Goal: Information Seeking & Learning: Learn about a topic

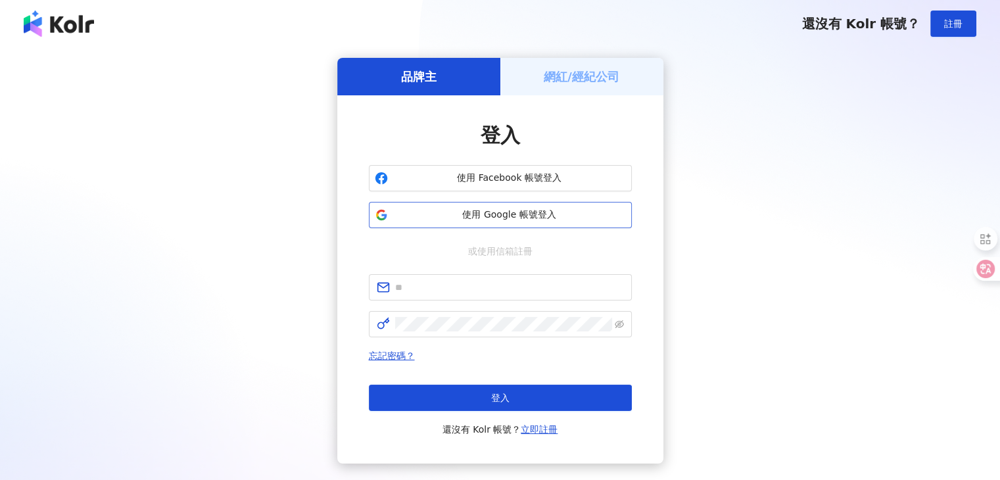
click at [400, 212] on span "使用 Google 帳號登入" at bounding box center [509, 214] width 233 height 13
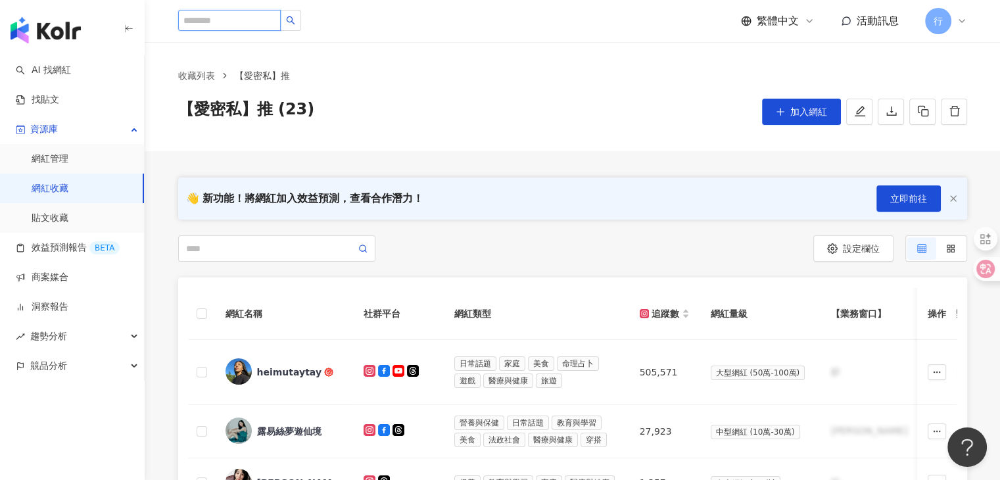
click at [226, 19] on input "search" at bounding box center [229, 20] width 103 height 21
paste input "**"
type input "**"
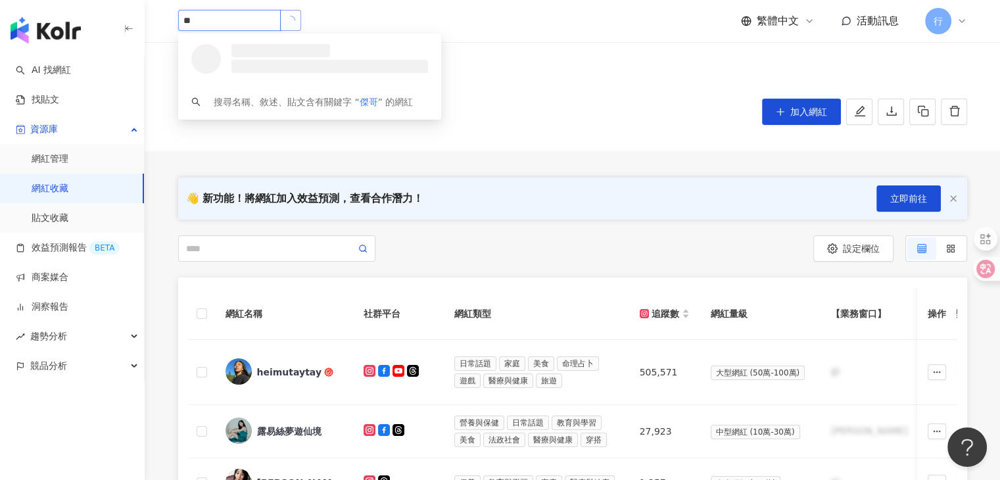
click at [296, 24] on icon "loading" at bounding box center [290, 20] width 12 height 12
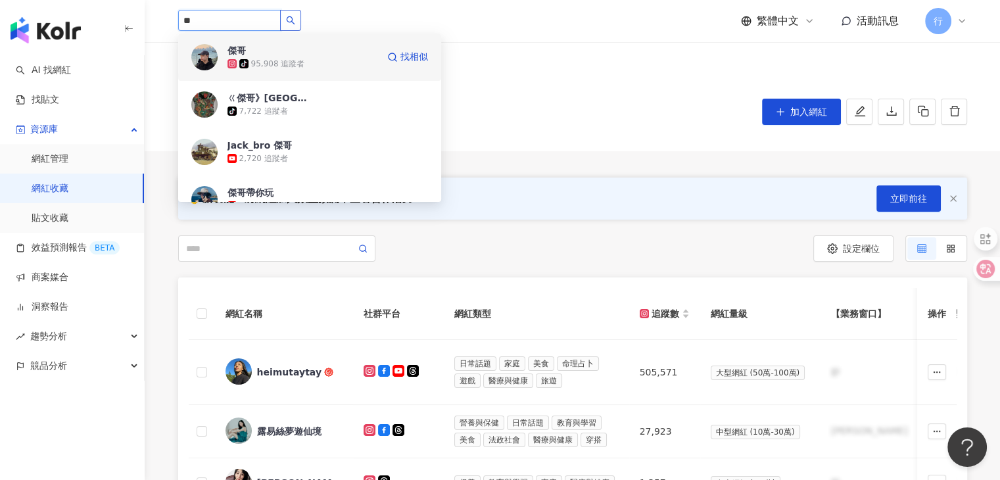
click at [312, 56] on span "傑哥" at bounding box center [269, 50] width 85 height 13
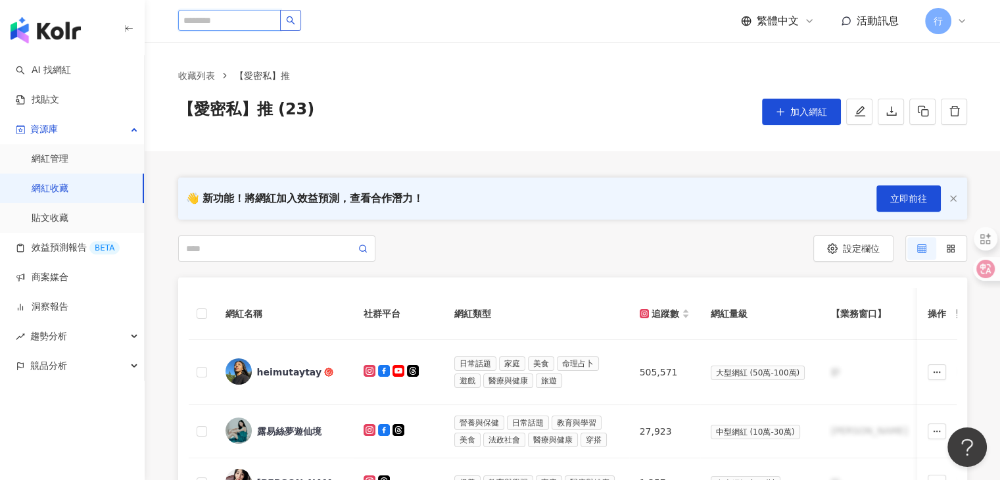
paste input "****"
type input "****"
click at [295, 22] on icon "search" at bounding box center [290, 20] width 9 height 9
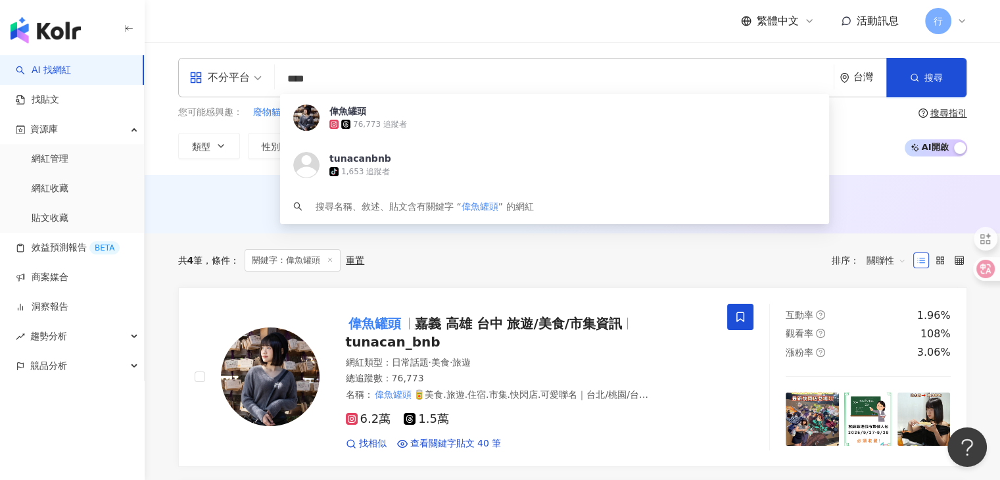
drag, startPoint x: 421, startPoint y: 79, endPoint x: 250, endPoint y: 72, distance: 170.4
click at [250, 72] on div "不分平台 **** 台灣 搜尋 413de5d5-6030-4f63-a777-1c43da6a6589 偉魚罐頭 76,773 追蹤者 tunacanbnb…" at bounding box center [572, 77] width 789 height 39
paste input "**"
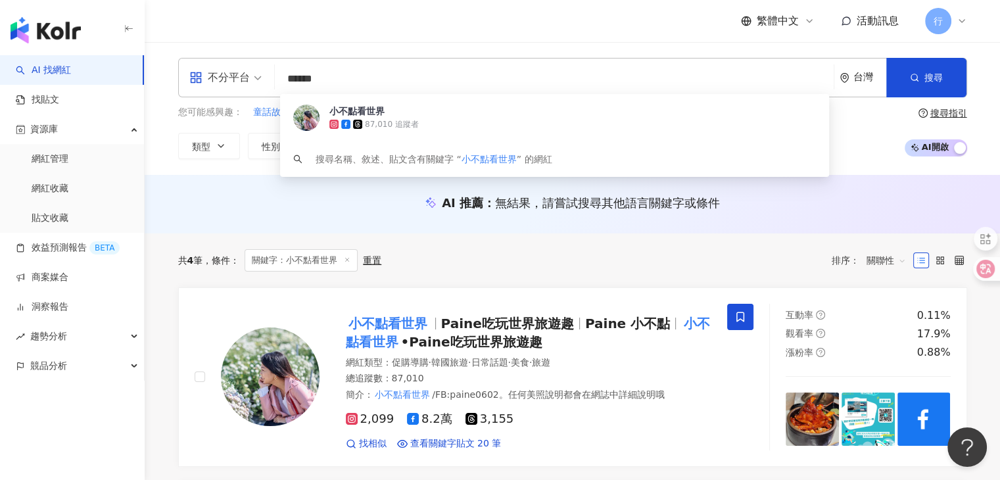
drag, startPoint x: 359, startPoint y: 76, endPoint x: 283, endPoint y: 78, distance: 75.6
click at [283, 78] on input "******" at bounding box center [554, 78] width 548 height 25
paste input "search"
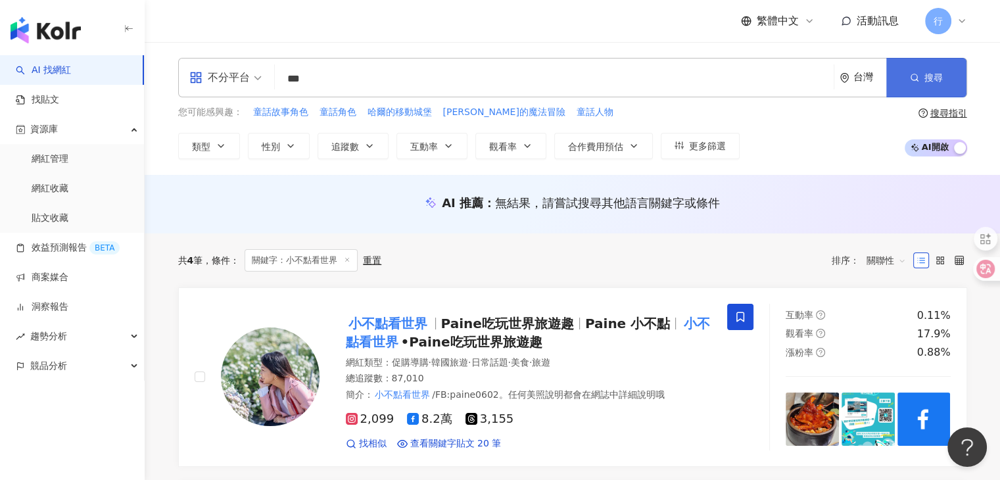
click at [898, 82] on button "搜尋" at bounding box center [926, 77] width 80 height 39
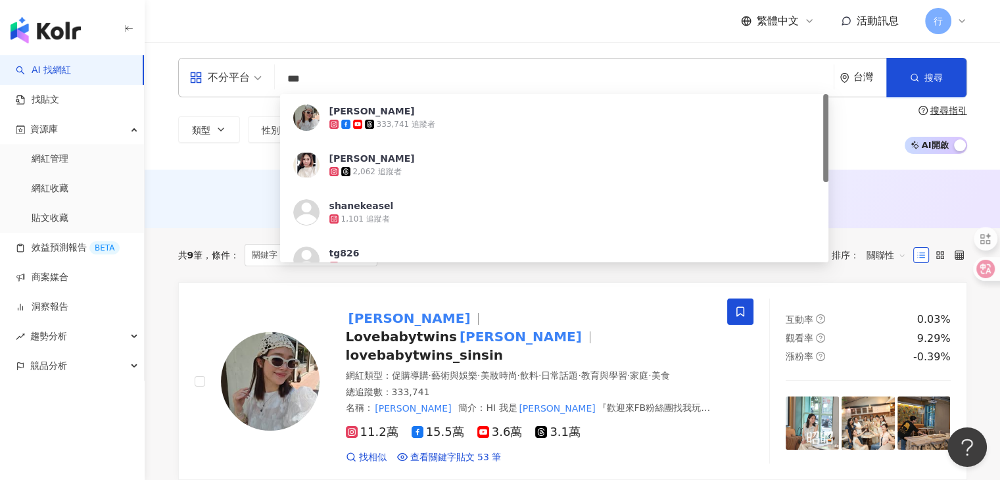
drag, startPoint x: 320, startPoint y: 72, endPoint x: 285, endPoint y: 73, distance: 35.5
click at [285, 73] on input "***" at bounding box center [554, 78] width 548 height 25
paste input "search"
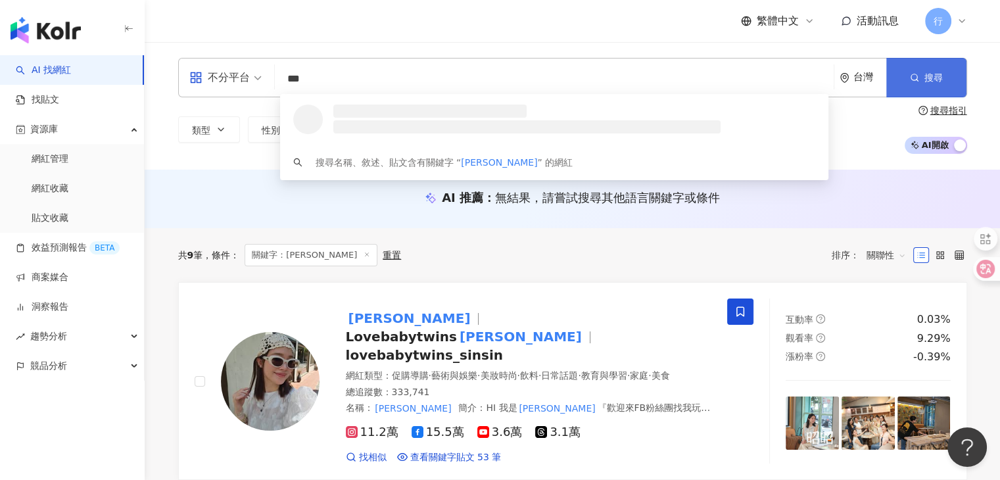
click at [912, 83] on span "button" at bounding box center [914, 77] width 9 height 11
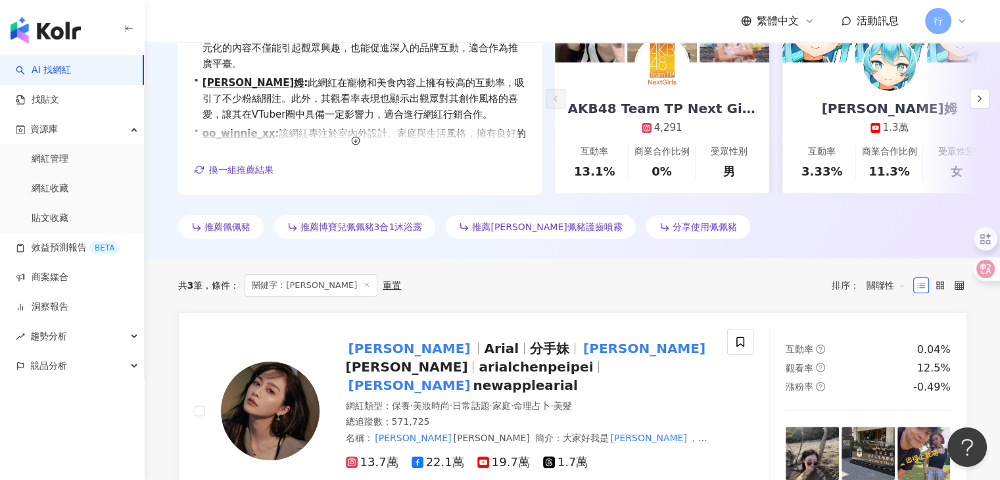
scroll to position [263, 0]
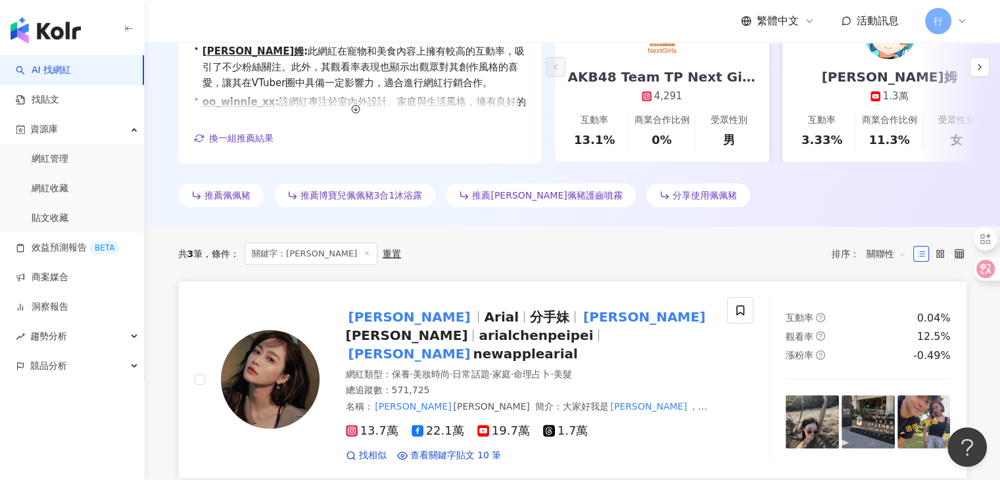
click at [368, 321] on mark "陳佩佩" at bounding box center [410, 316] width 128 height 21
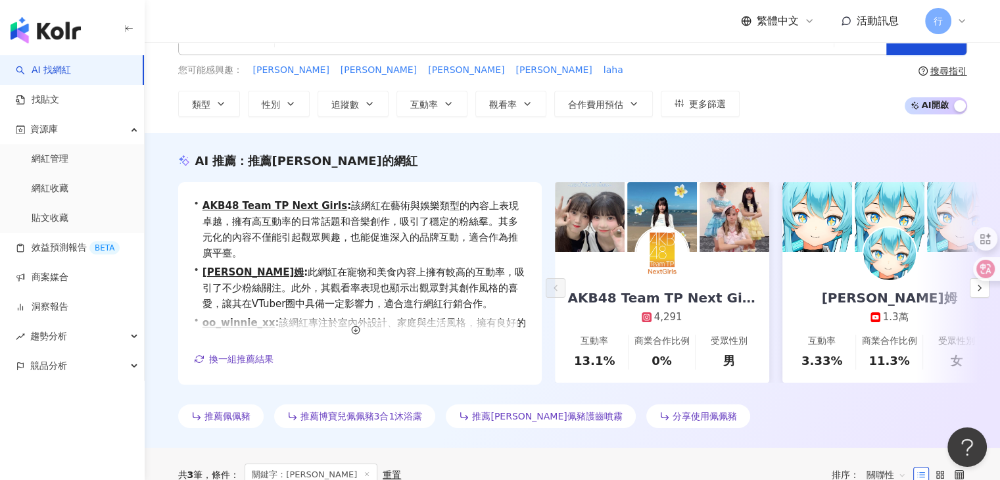
scroll to position [0, 0]
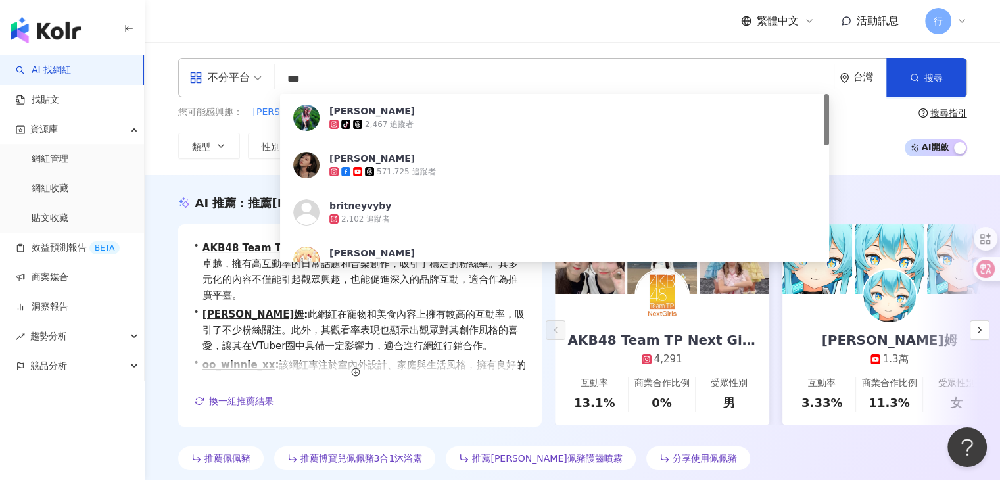
drag, startPoint x: 413, startPoint y: 72, endPoint x: 247, endPoint y: 72, distance: 166.3
click at [247, 72] on div "不分平台 *** 台灣 搜尋 55864a21-553b-480f-aa9b-5e0a0e1f1ee4 陳佩佩 tiktok-icon 2,467 追蹤者 陳…" at bounding box center [572, 77] width 789 height 39
paste input "****"
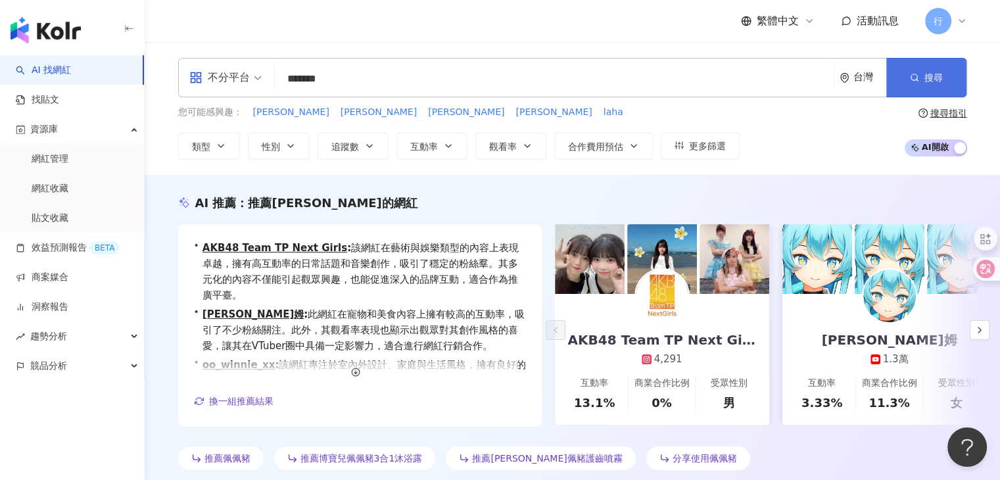
click at [905, 74] on button "搜尋" at bounding box center [926, 77] width 80 height 39
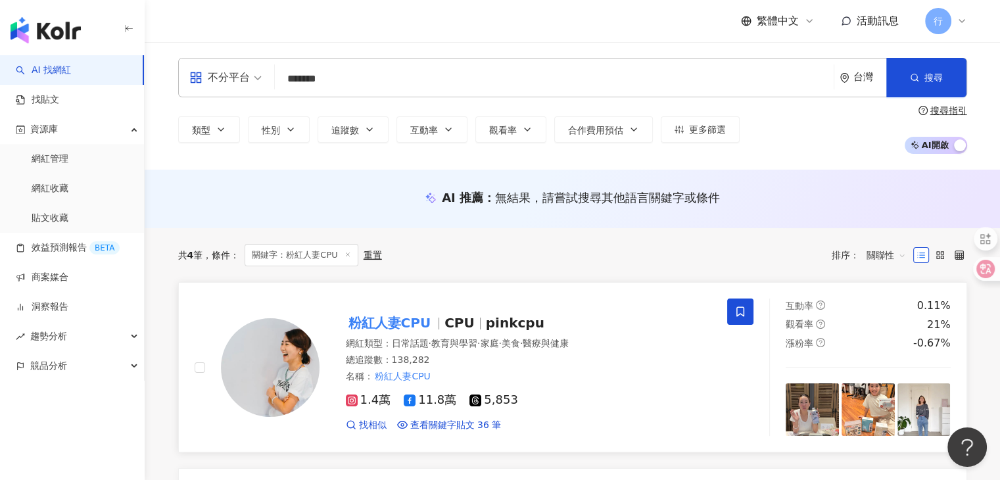
click at [413, 321] on mark "粉紅人妻CPU" at bounding box center [390, 322] width 88 height 21
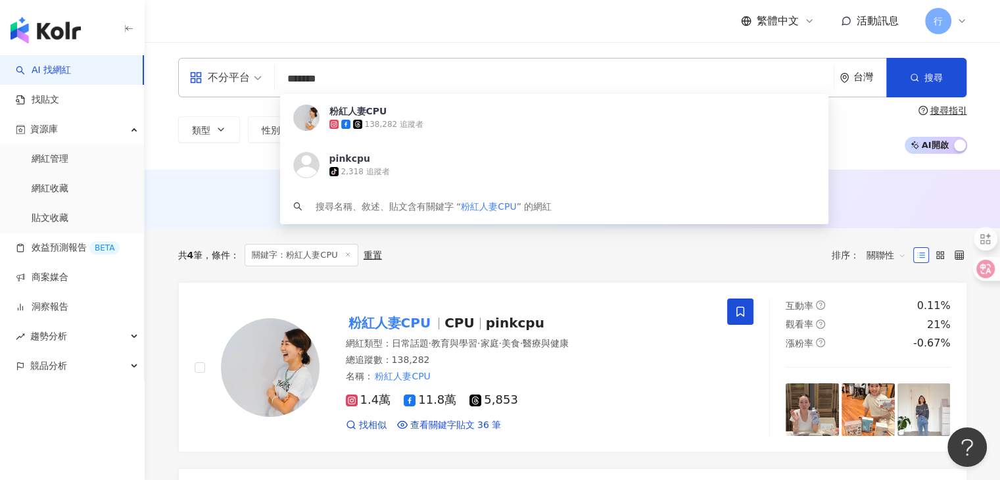
drag, startPoint x: 412, startPoint y: 73, endPoint x: 295, endPoint y: 76, distance: 117.1
click at [283, 76] on input "*******" at bounding box center [554, 78] width 548 height 25
paste input "search"
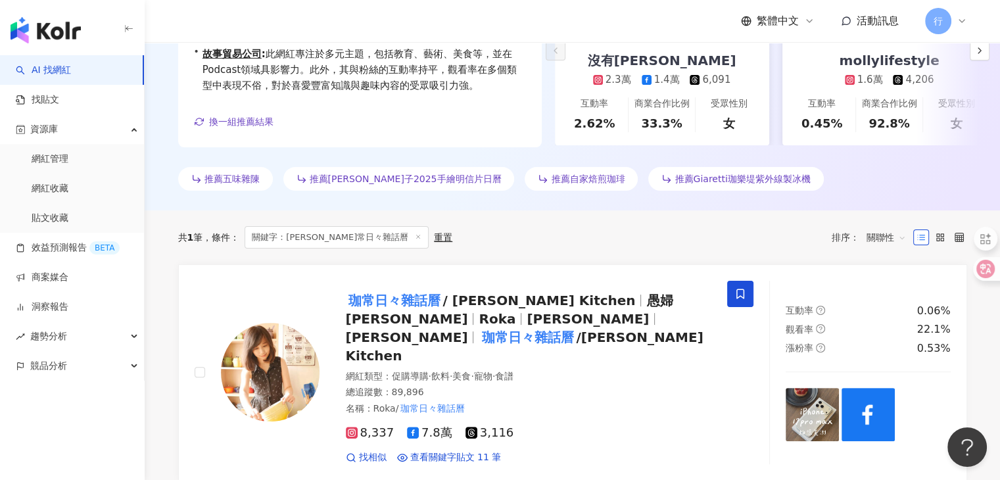
scroll to position [394, 0]
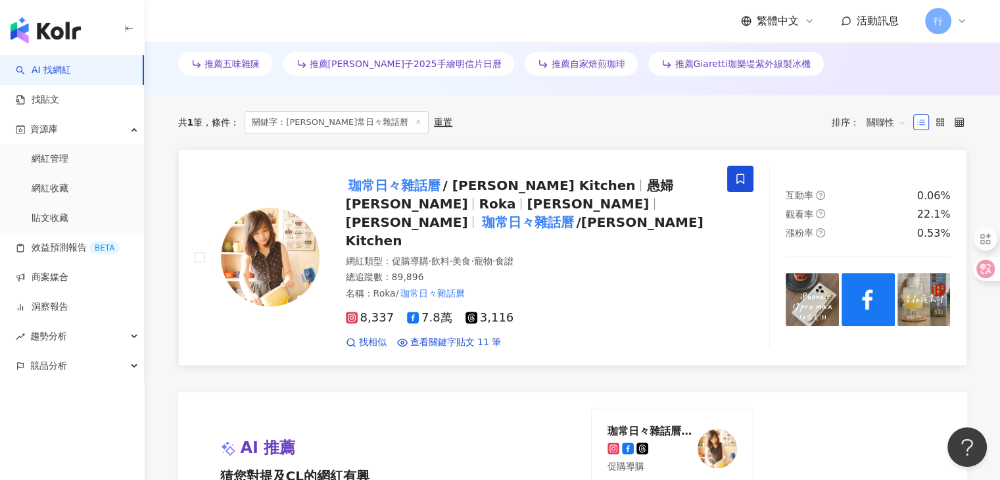
click at [431, 184] on mark "珈常日々雜話曆" at bounding box center [394, 185] width 97 height 21
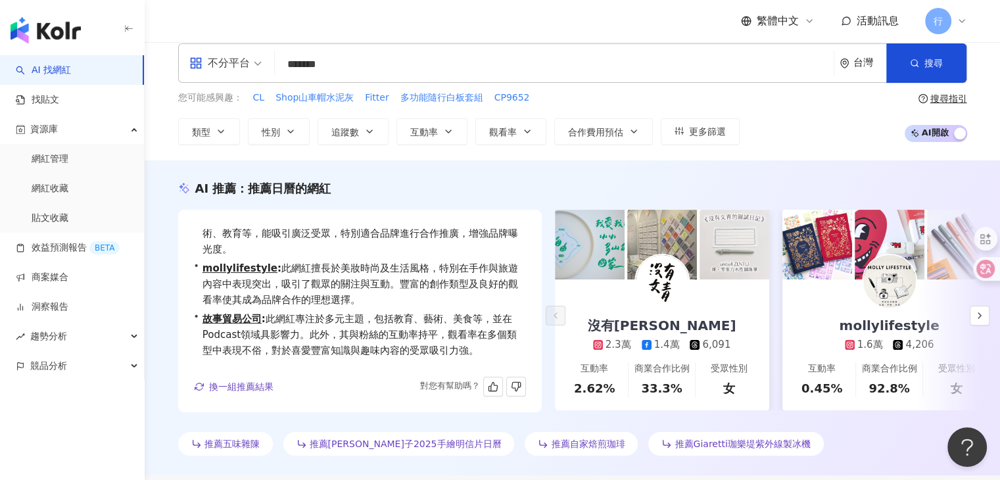
scroll to position [0, 0]
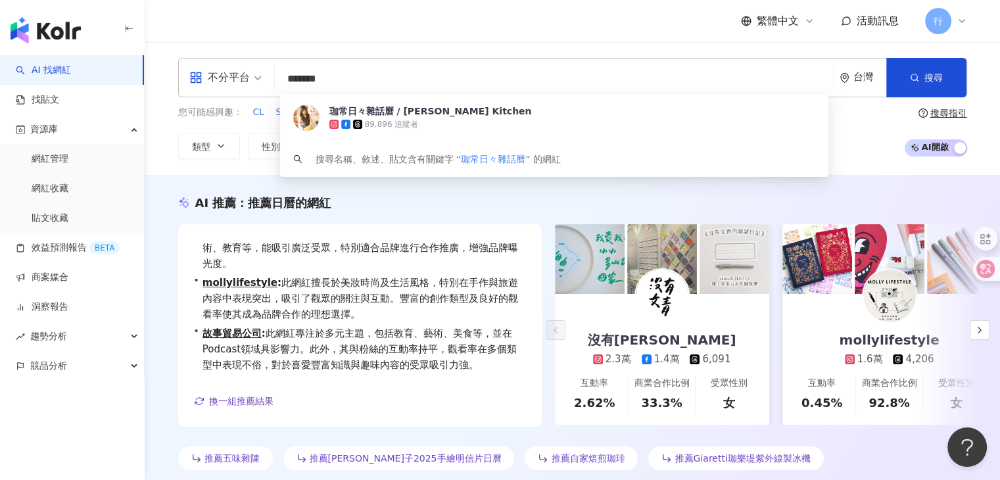
drag, startPoint x: 385, startPoint y: 72, endPoint x: 277, endPoint y: 75, distance: 107.9
click at [277, 75] on div "不分平台 ******* 台灣 搜尋 a78c6228-ca33-4265-abdb-8e1d4c59fed4 珈常日々雜話曆 / Roka's Kitche…" at bounding box center [572, 77] width 789 height 39
paste input "search"
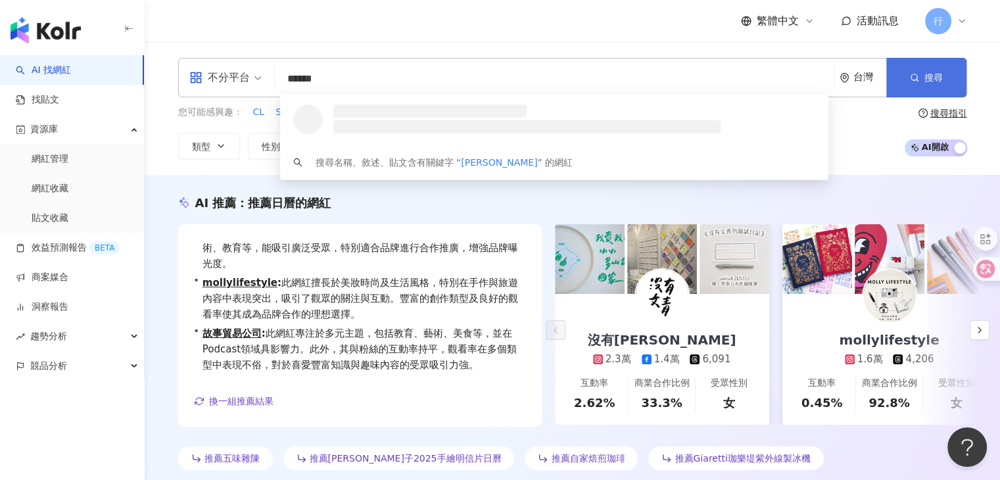
click at [915, 77] on icon "button" at bounding box center [914, 77] width 9 height 9
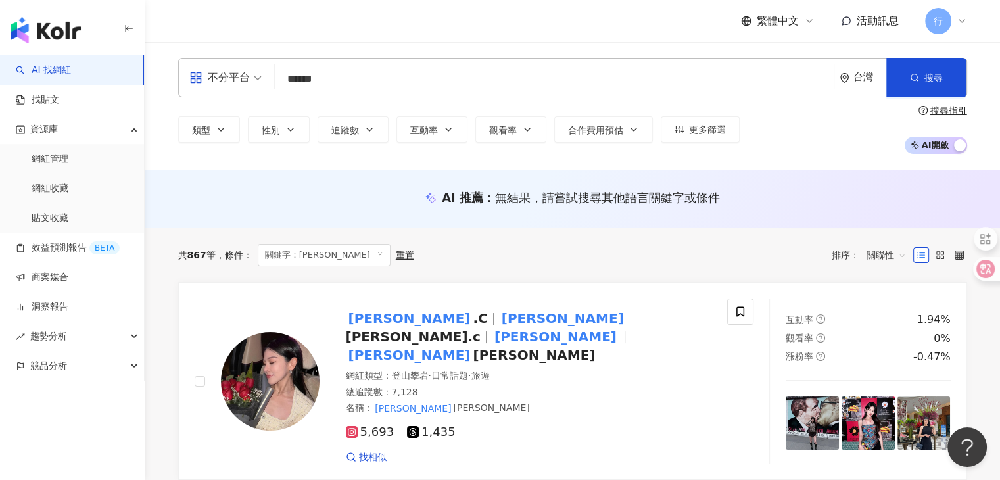
click at [411, 74] on input "******" at bounding box center [554, 78] width 548 height 25
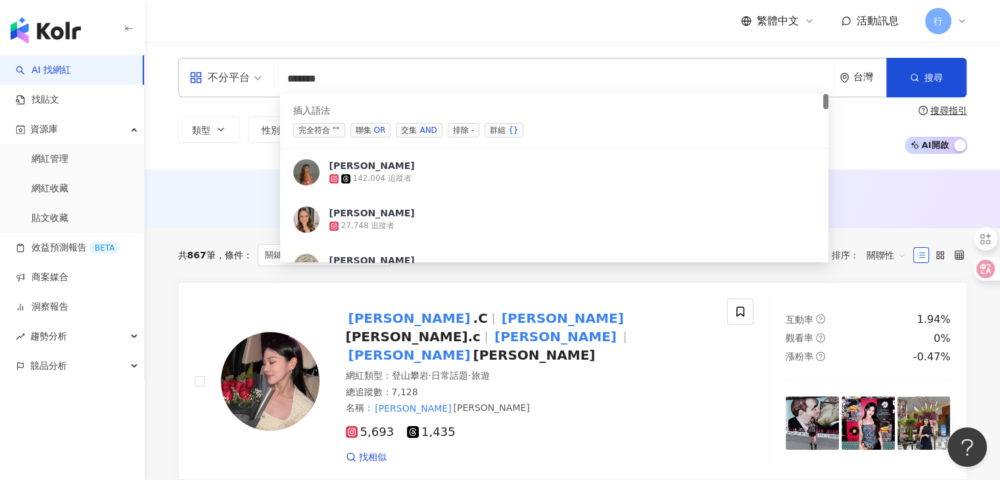
paste input "****"
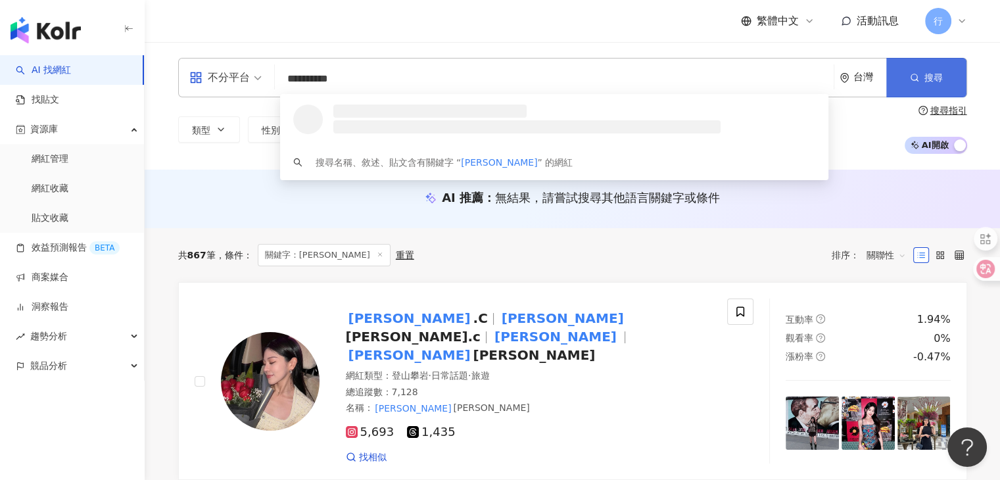
click at [897, 81] on button "搜尋" at bounding box center [926, 77] width 80 height 39
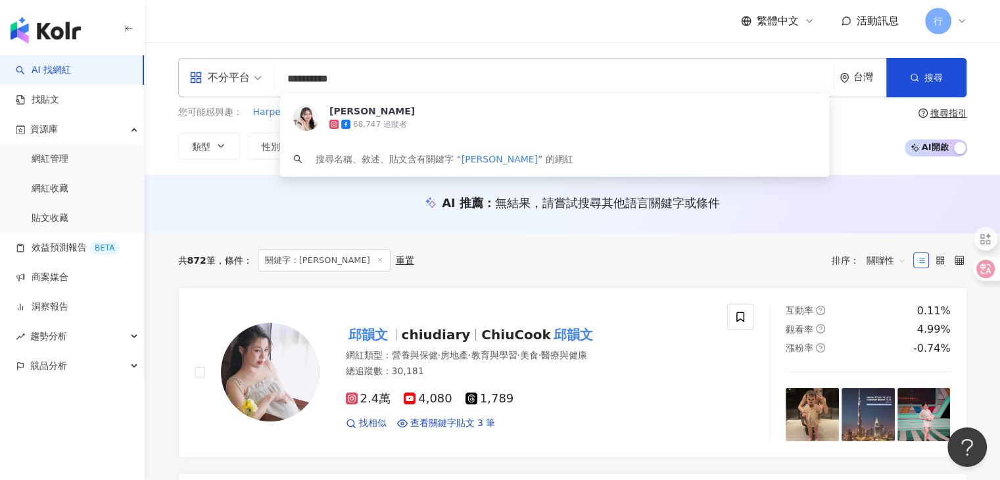
drag, startPoint x: 385, startPoint y: 82, endPoint x: 281, endPoint y: 81, distance: 103.2
click at [281, 81] on input "**********" at bounding box center [554, 78] width 548 height 25
paste input "search"
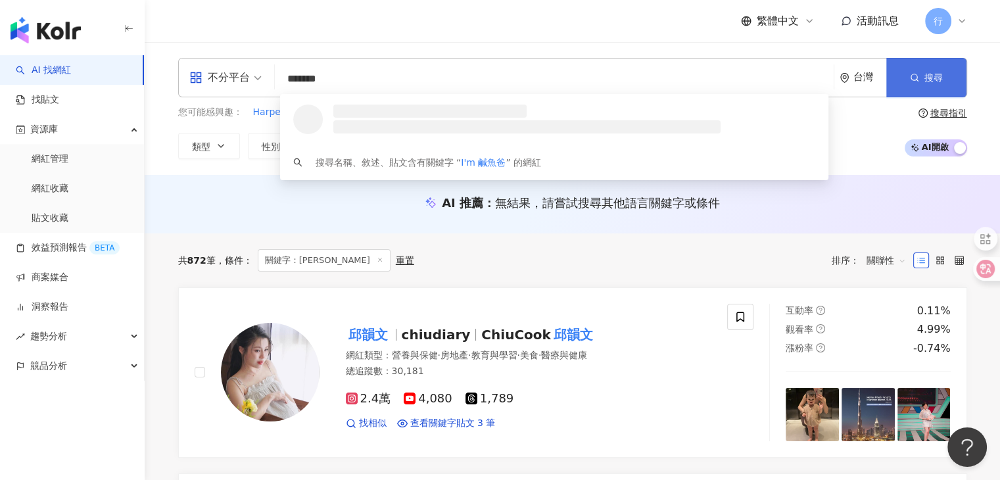
click at [915, 82] on icon "button" at bounding box center [914, 77] width 9 height 9
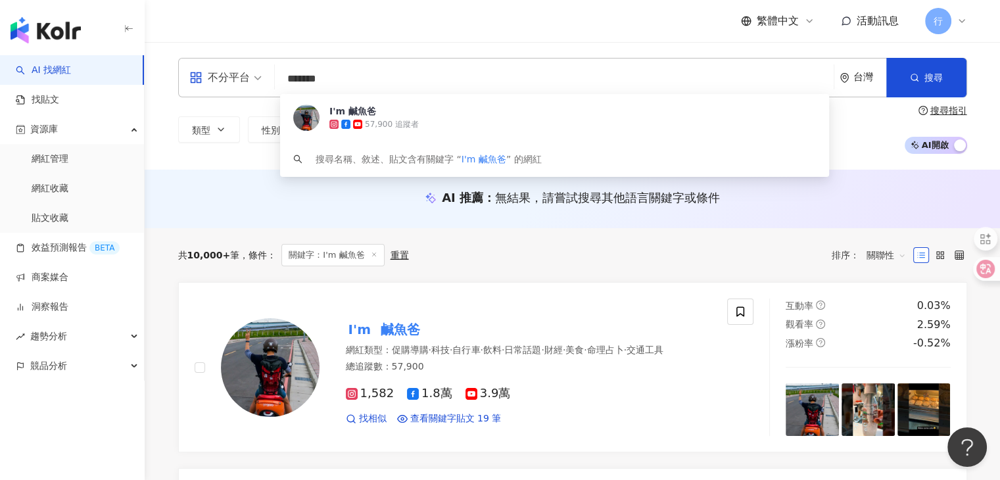
drag, startPoint x: 367, startPoint y: 79, endPoint x: 268, endPoint y: 67, distance: 100.6
click at [268, 67] on div "不分平台 ******* 台灣 搜尋 f7ec6b86-212a-4359-bbaa-d64c657da700 I'm 鹹魚爸 57,900 追蹤者 搜尋名稱…" at bounding box center [572, 77] width 789 height 39
paste input "search"
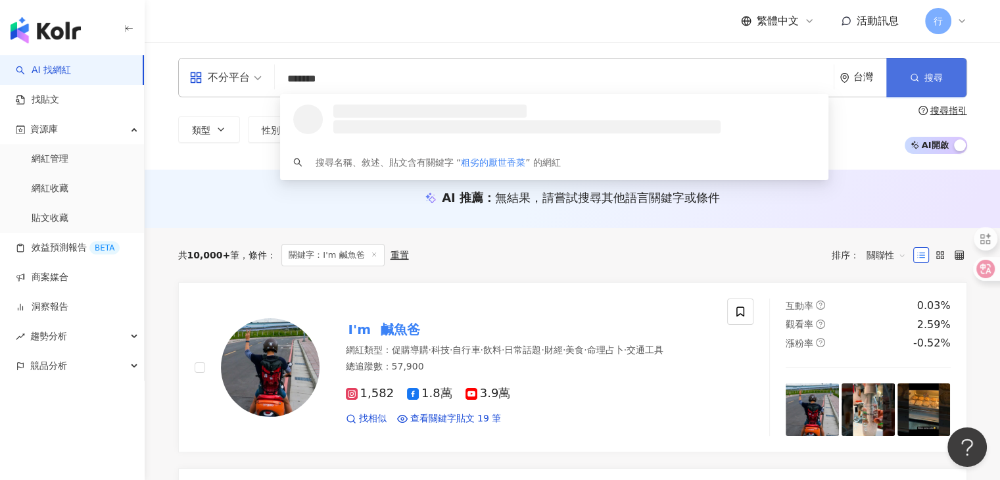
click at [916, 83] on span "button" at bounding box center [914, 77] width 9 height 11
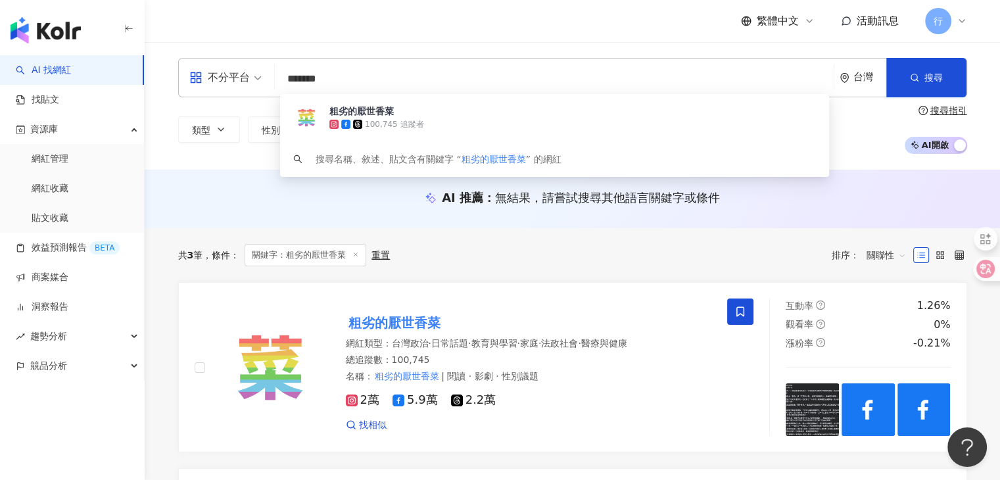
drag, startPoint x: 375, startPoint y: 75, endPoint x: 248, endPoint y: 70, distance: 127.6
click at [248, 70] on div "不分平台 ******* 台灣 搜尋 d4a59b58-a58b-4f88-af6b-6b5636bee176 粗劣的厭世香菜 100,745 追蹤者 搜尋名…" at bounding box center [572, 77] width 789 height 39
paste input "********"
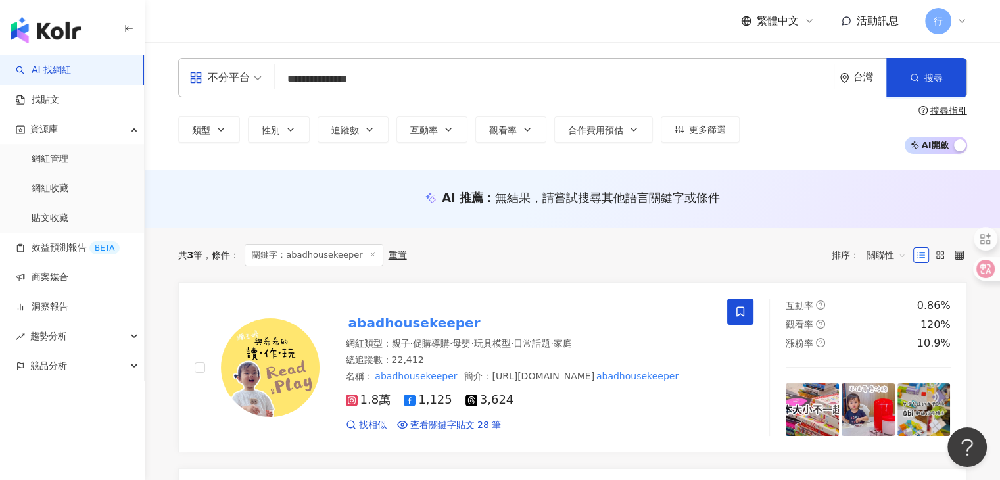
scroll to position [131, 0]
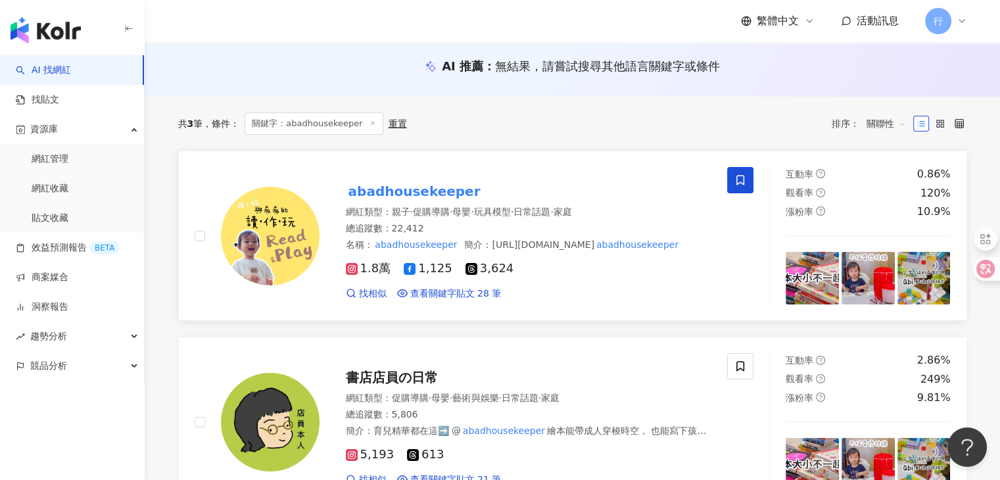
type input "**********"
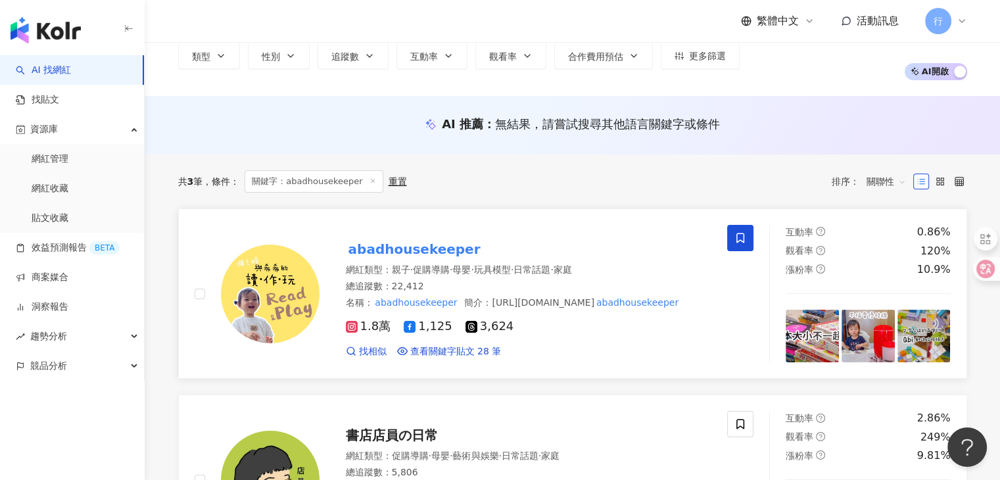
scroll to position [0, 0]
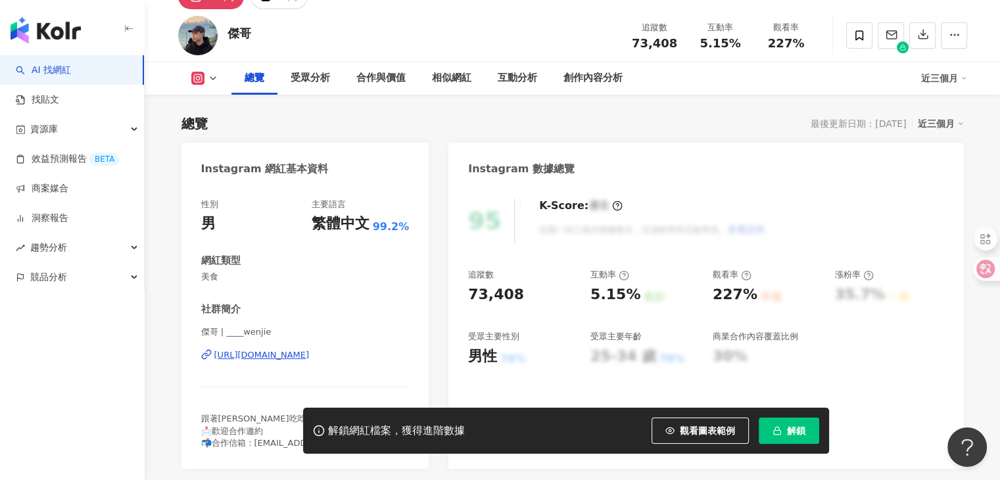
scroll to position [131, 0]
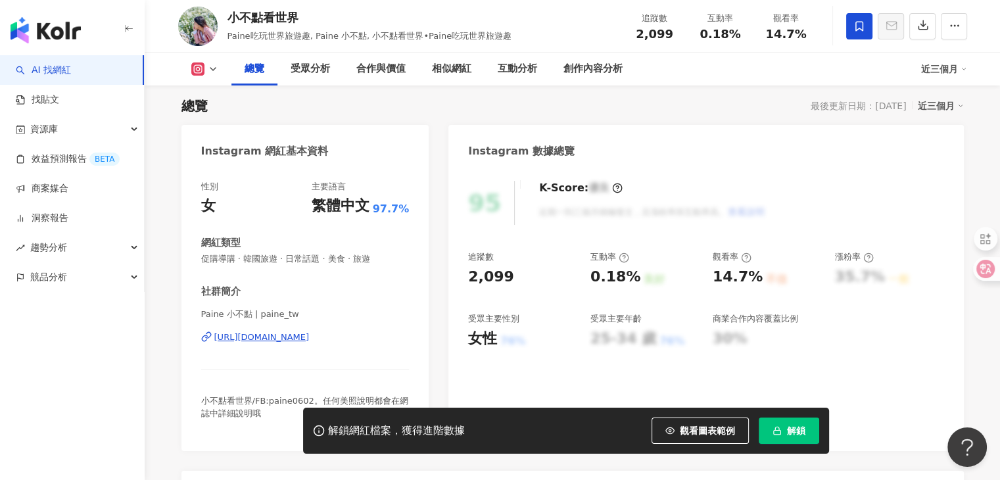
scroll to position [197, 0]
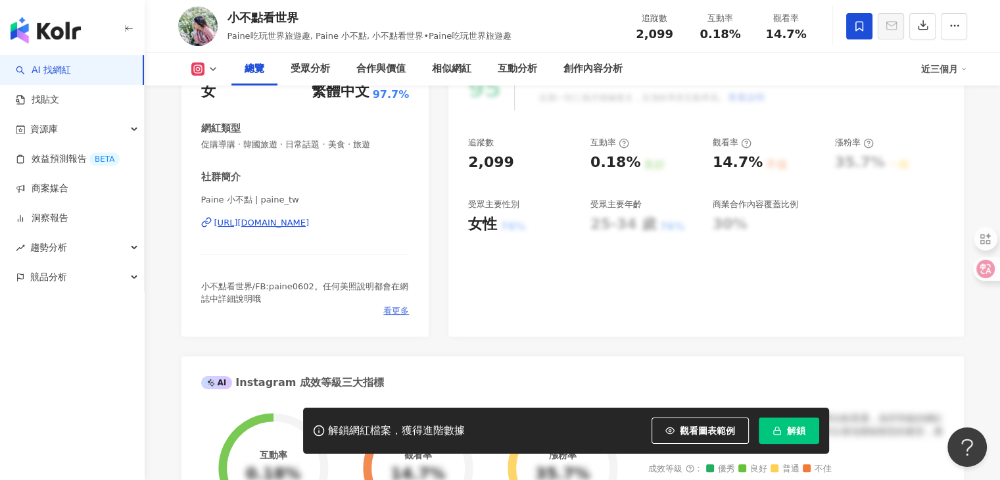
click at [384, 314] on span "看更多" at bounding box center [396, 311] width 26 height 12
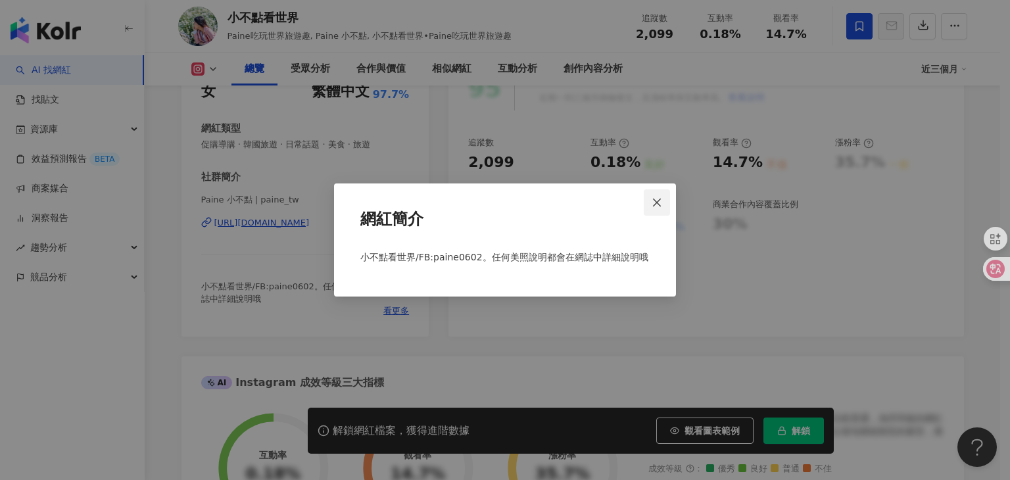
click at [657, 198] on icon "close" at bounding box center [657, 202] width 8 height 8
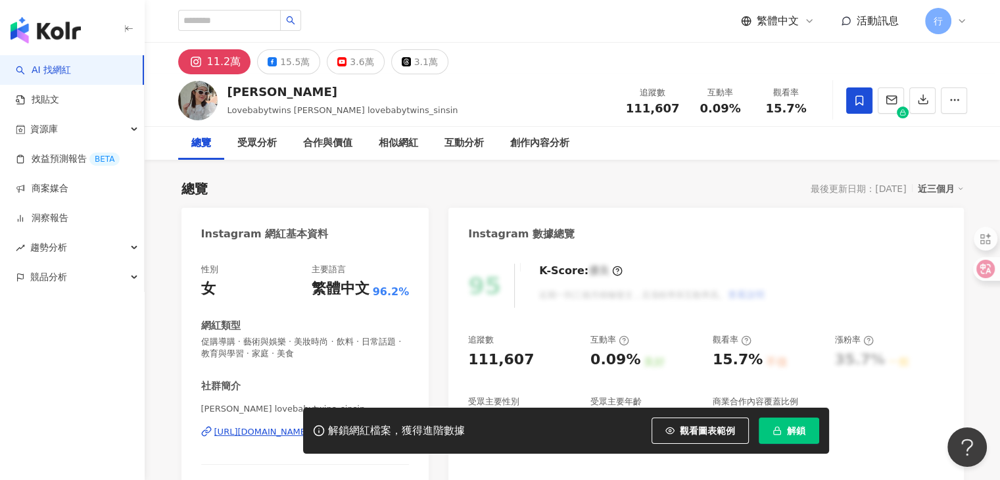
scroll to position [197, 0]
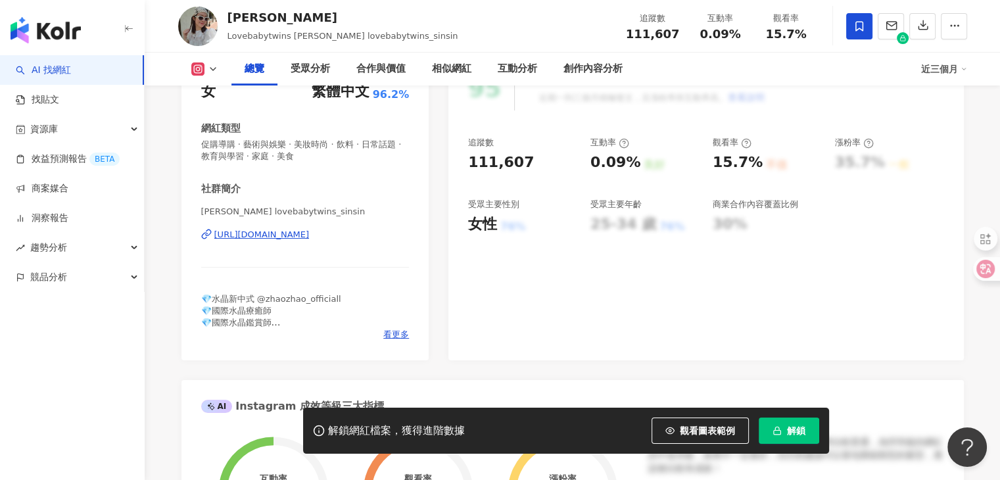
drag, startPoint x: 264, startPoint y: 236, endPoint x: 275, endPoint y: 243, distance: 13.9
click at [275, 243] on div "[PERSON_NAME]| lovebabytwins_sinsin [URL][DOMAIN_NAME]" at bounding box center [305, 244] width 208 height 77
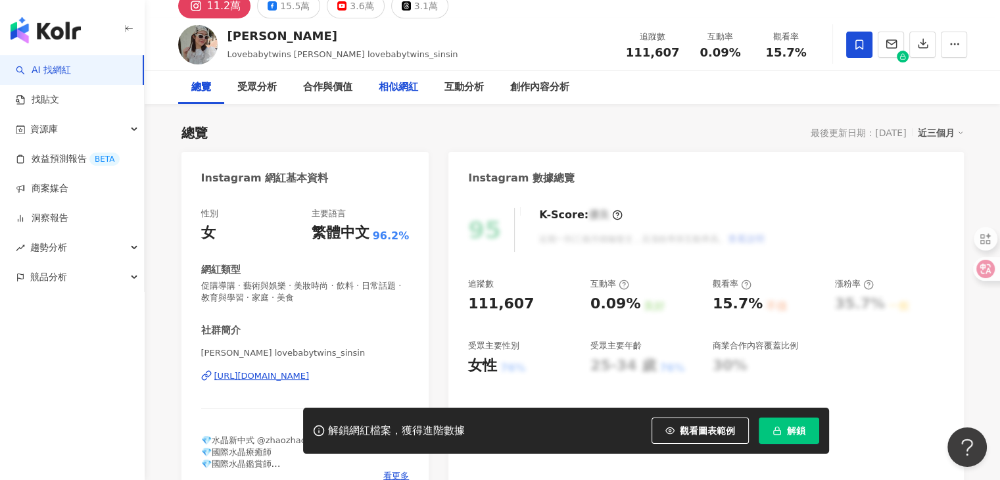
scroll to position [0, 0]
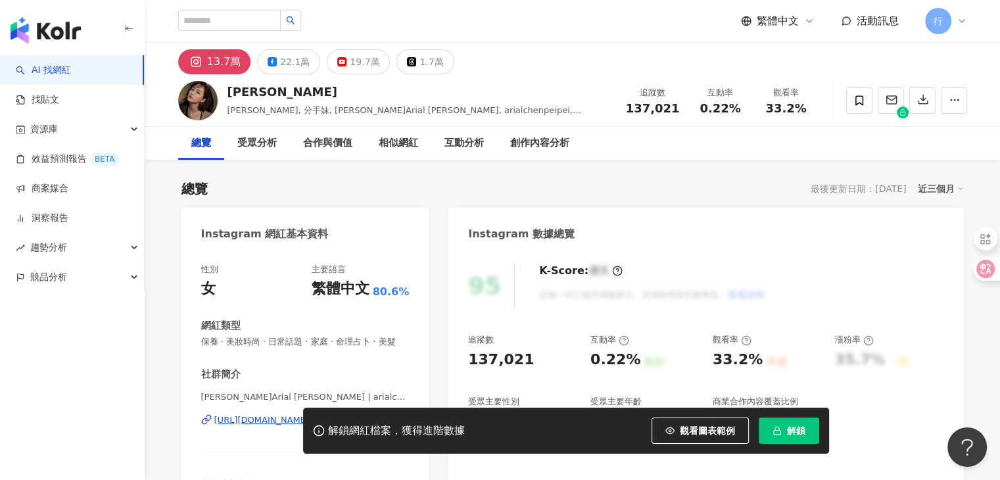
click at [508, 70] on div "13.7萬 22.1萬 19.7萬 1.7萬" at bounding box center [572, 59] width 841 height 32
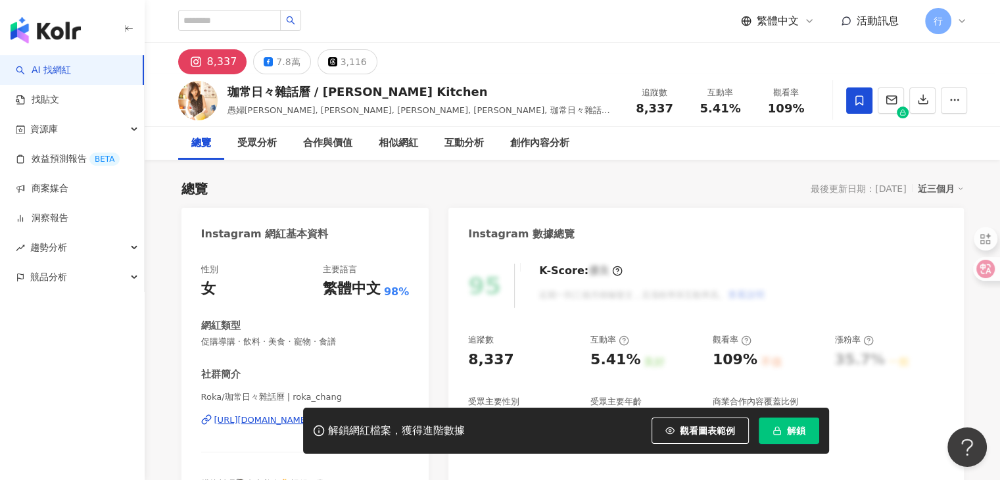
click at [573, 184] on div "總覽 最後更新日期：[DATE] 近三個月" at bounding box center [572, 188] width 782 height 18
drag, startPoint x: 221, startPoint y: 394, endPoint x: 202, endPoint y: 395, distance: 19.1
click at [202, 395] on span "Roka/珈常日々雜話曆 | roka_chang" at bounding box center [305, 397] width 208 height 12
copy span "Roka"
click at [308, 189] on div "總覽 最後更新日期：[DATE] 近三個月" at bounding box center [572, 188] width 782 height 18
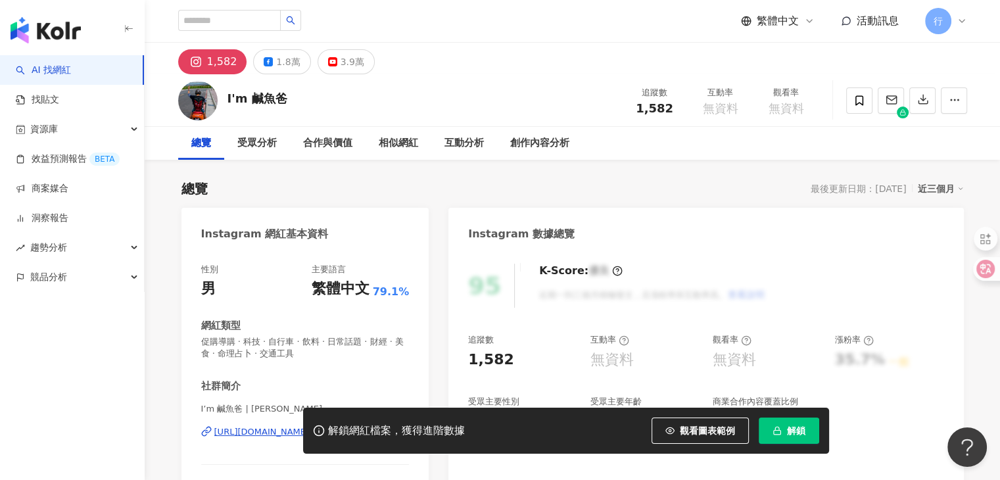
click at [548, 70] on div "1,582 1.8萬 3.9萬" at bounding box center [572, 59] width 841 height 32
click at [283, 60] on div "1.8萬" at bounding box center [288, 62] width 24 height 18
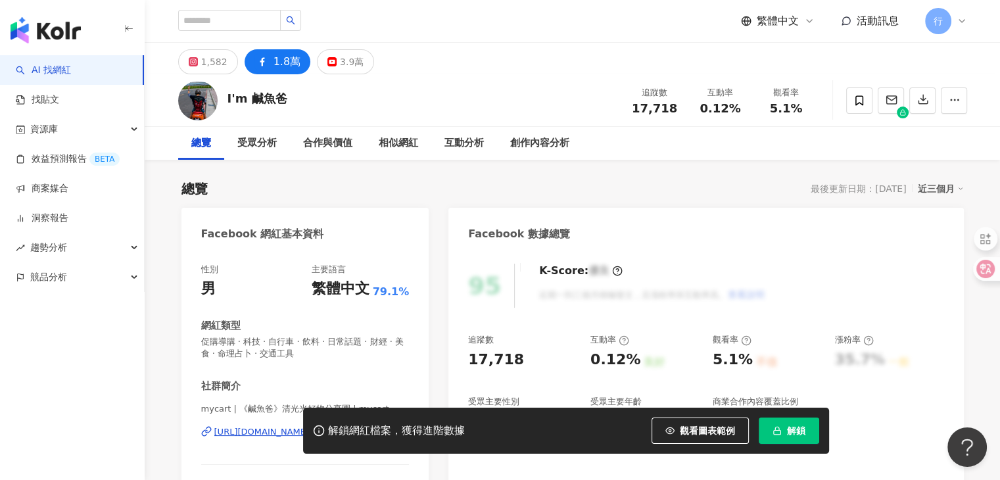
scroll to position [131, 0]
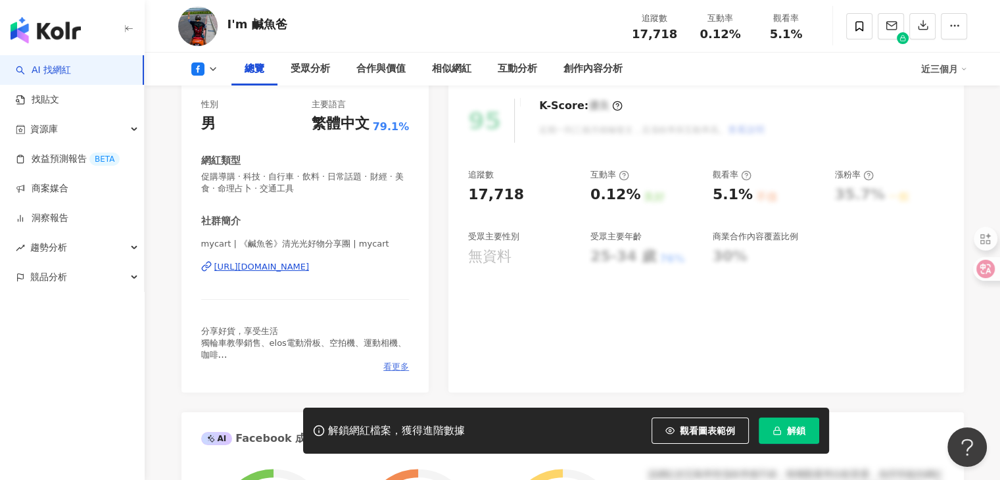
click at [399, 361] on span "看更多" at bounding box center [396, 367] width 26 height 12
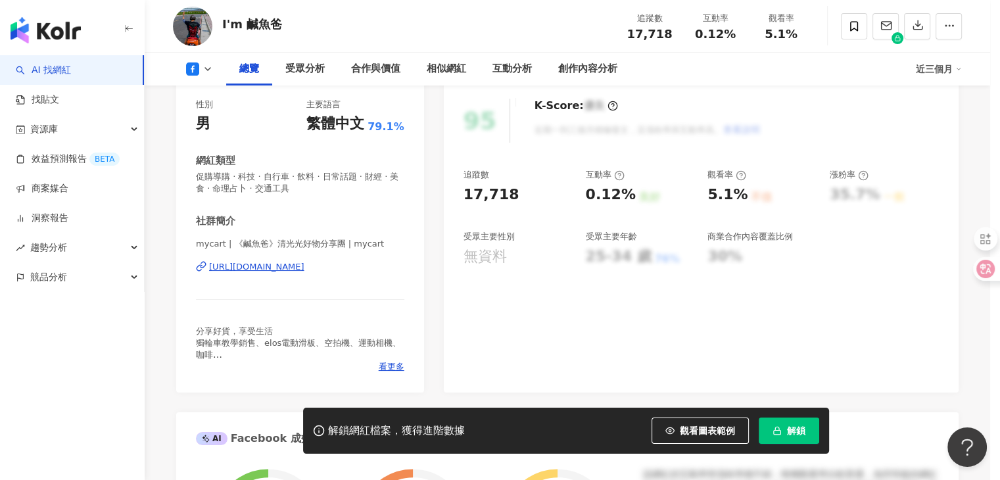
scroll to position [197, 0]
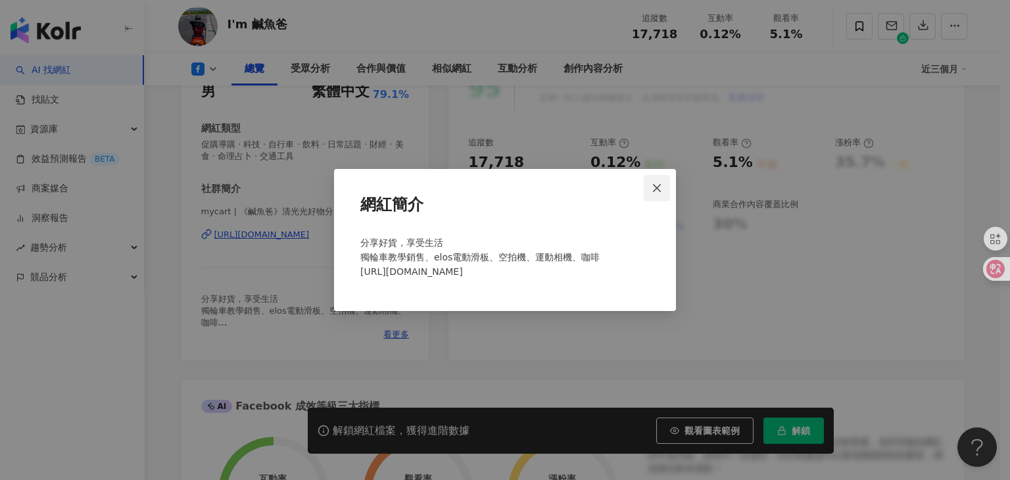
click at [658, 190] on icon "close" at bounding box center [656, 188] width 11 height 11
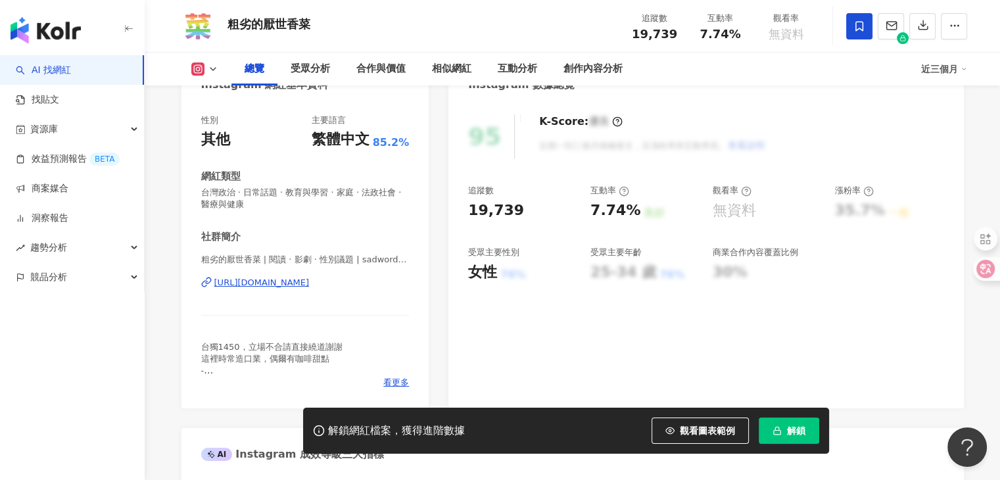
scroll to position [197, 0]
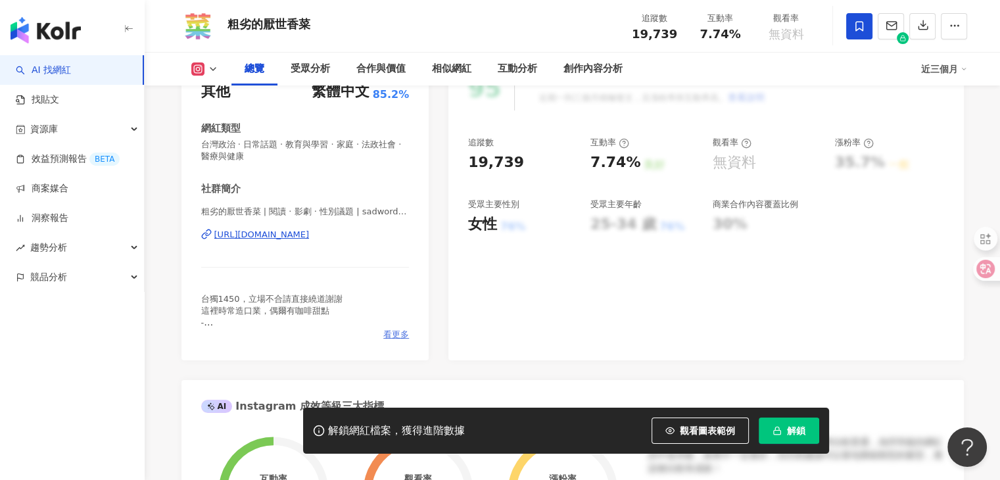
click at [392, 335] on span "看更多" at bounding box center [396, 335] width 26 height 12
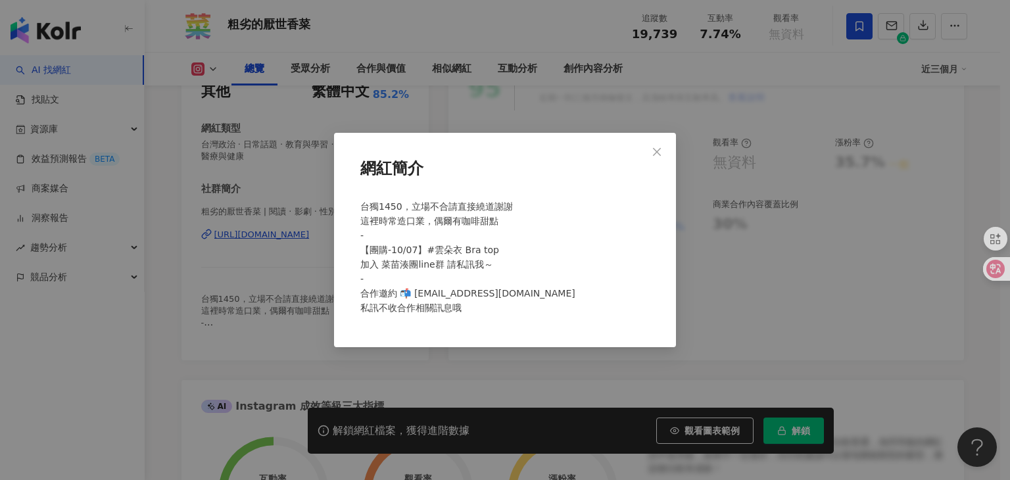
click at [500, 110] on div "網紅簡介 台獨1450，立場不合請直接繞道謝謝 這裡時常造口業，偶爾有咖啡甜點 - 【團購-10/07】#雲朵衣 Bra top 加入 菜苗湊團line群 請…" at bounding box center [505, 240] width 1010 height 480
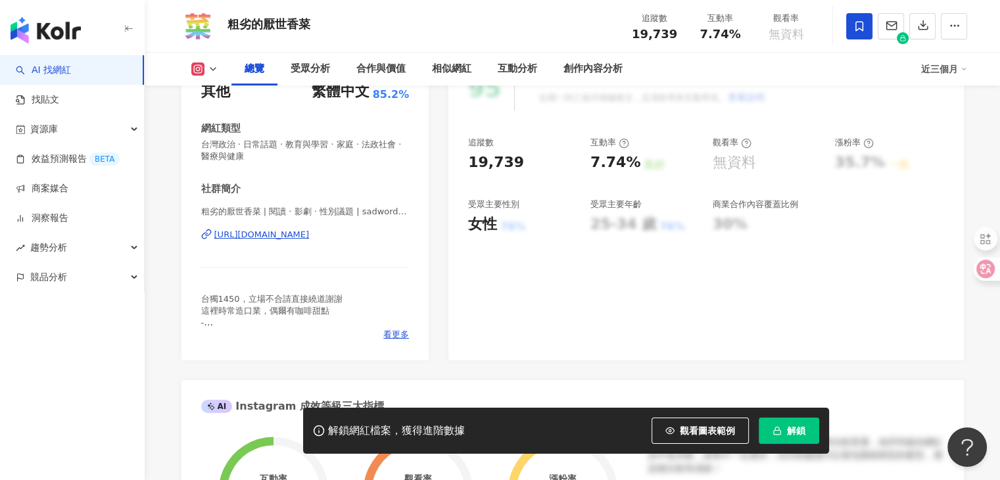
click at [212, 68] on icon at bounding box center [213, 69] width 11 height 11
click at [210, 116] on button "Facebook" at bounding box center [224, 123] width 79 height 18
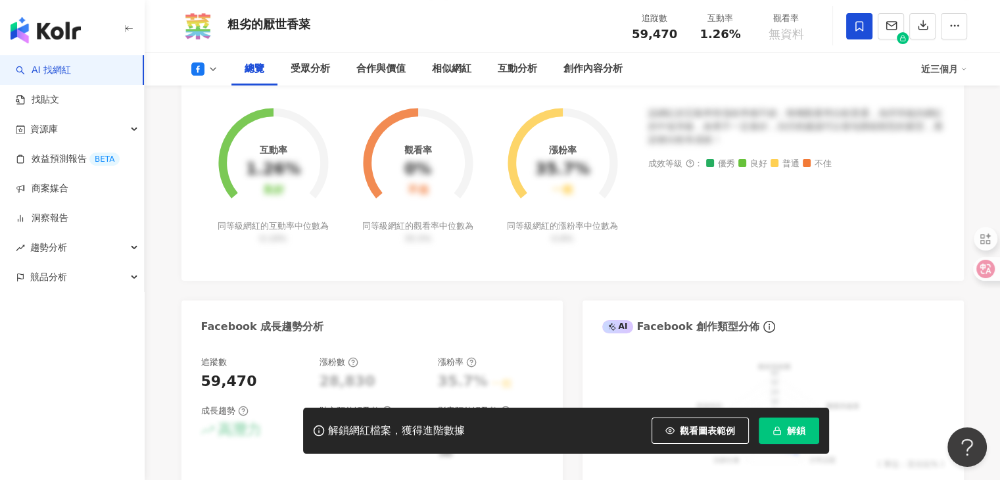
scroll to position [131, 0]
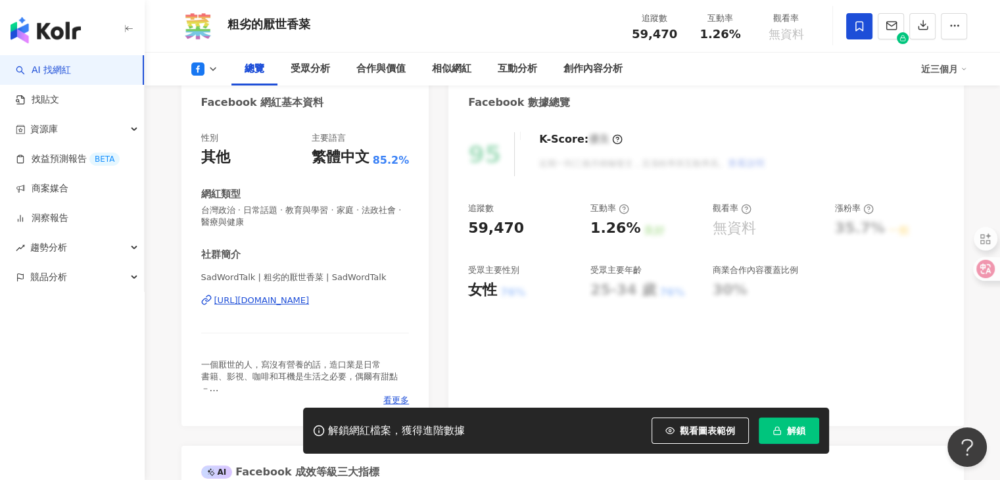
click at [546, 32] on div "粗劣的厭世香菜 追蹤數 59,470 互動率 1.26% 觀看率 無資料" at bounding box center [572, 26] width 841 height 52
click at [45, 372] on div "AI 找網紅 找貼文 資源庫 效益預測報告 BETA 商案媒合 洞察報告 趨勢分析 競品分析" at bounding box center [72, 267] width 145 height 425
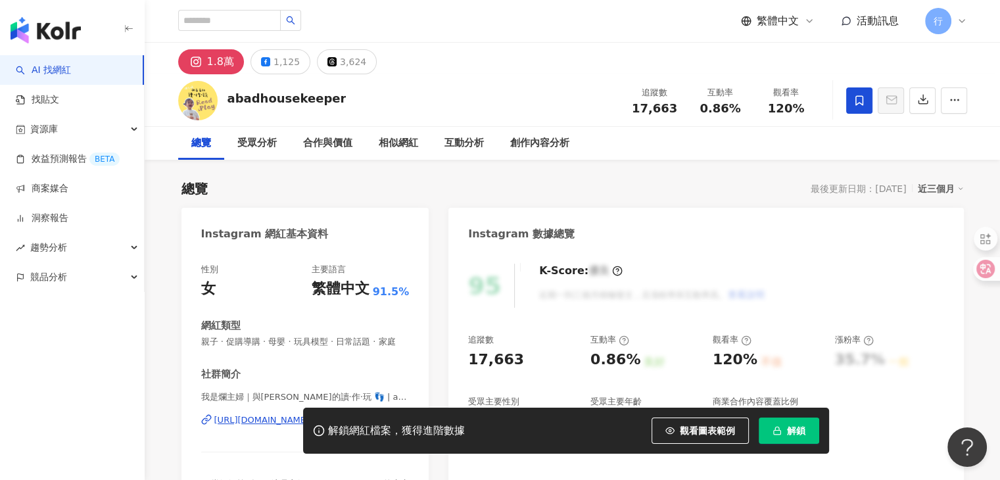
scroll to position [197, 0]
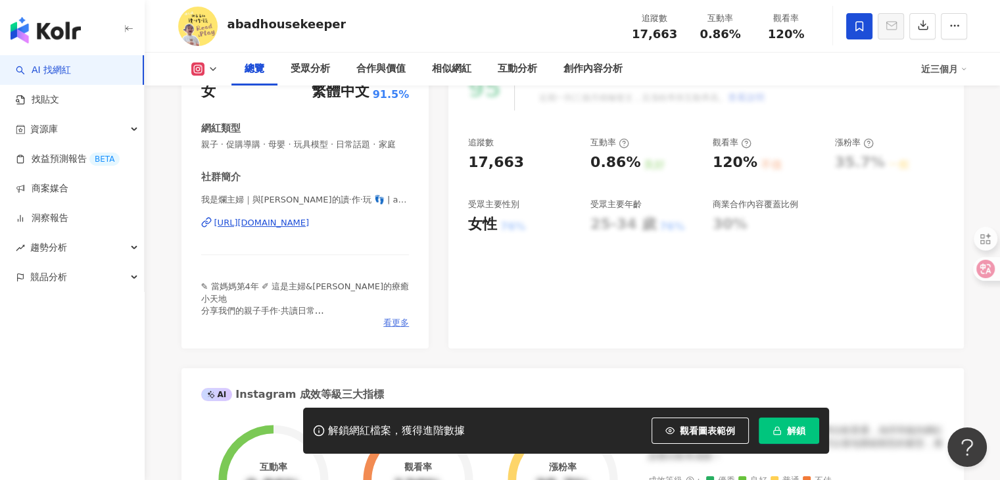
click at [391, 329] on span "看更多" at bounding box center [396, 323] width 26 height 12
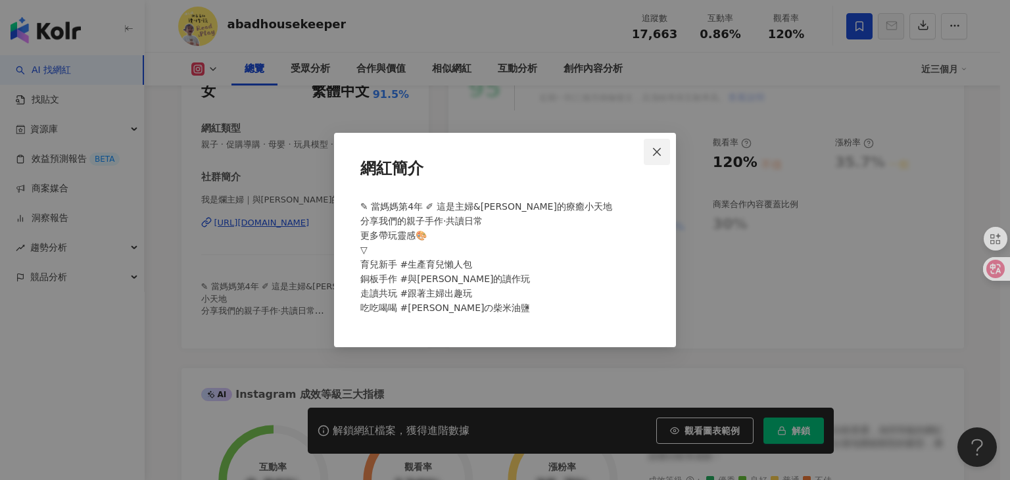
click at [657, 141] on button "Close" at bounding box center [657, 152] width 26 height 26
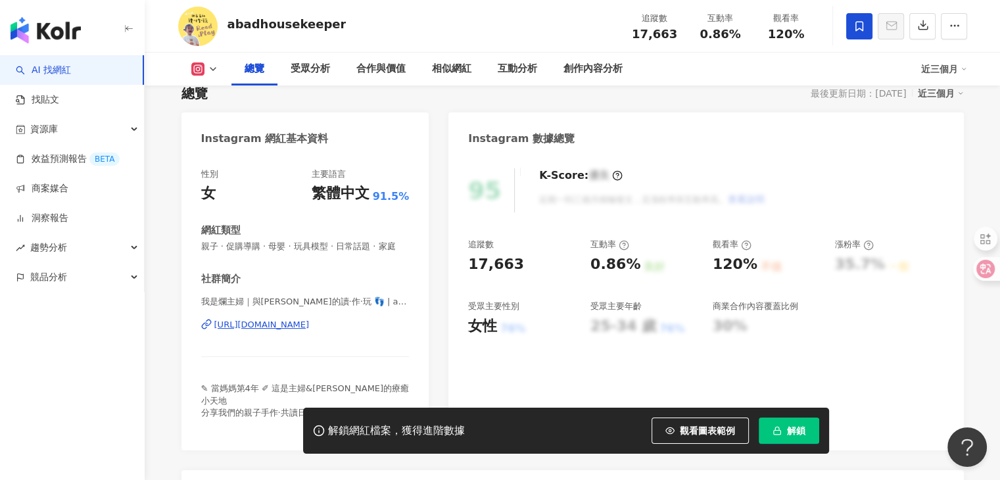
scroll to position [116, 0]
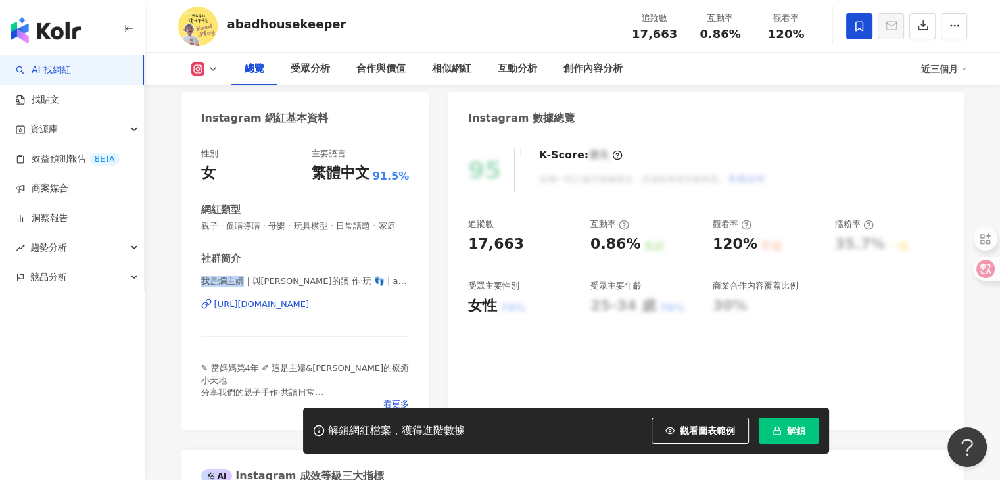
drag, startPoint x: 201, startPoint y: 295, endPoint x: 240, endPoint y: 293, distance: 38.9
click at [240, 287] on span "我是爛主婦｜與希希的讀·作·玩 👣 | abadhousekeeper" at bounding box center [305, 281] width 208 height 12
copy span "我是爛主婦"
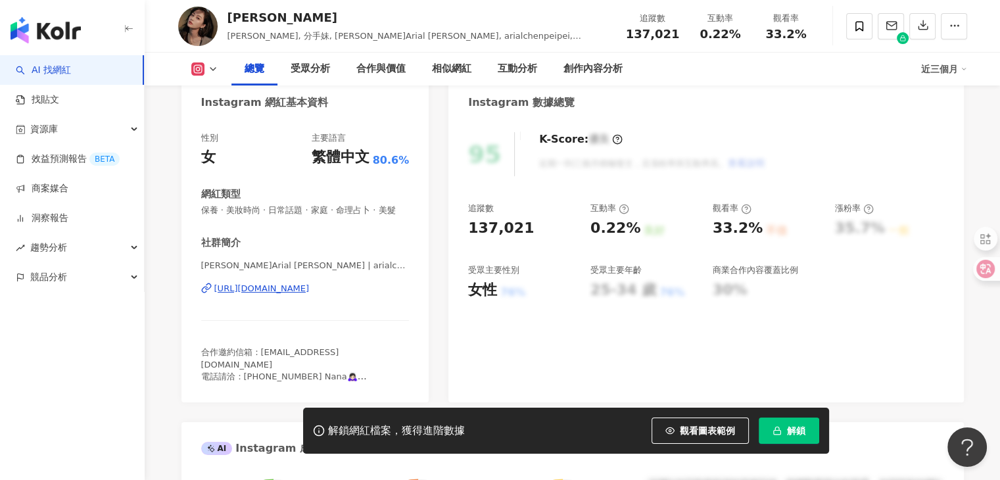
scroll to position [263, 0]
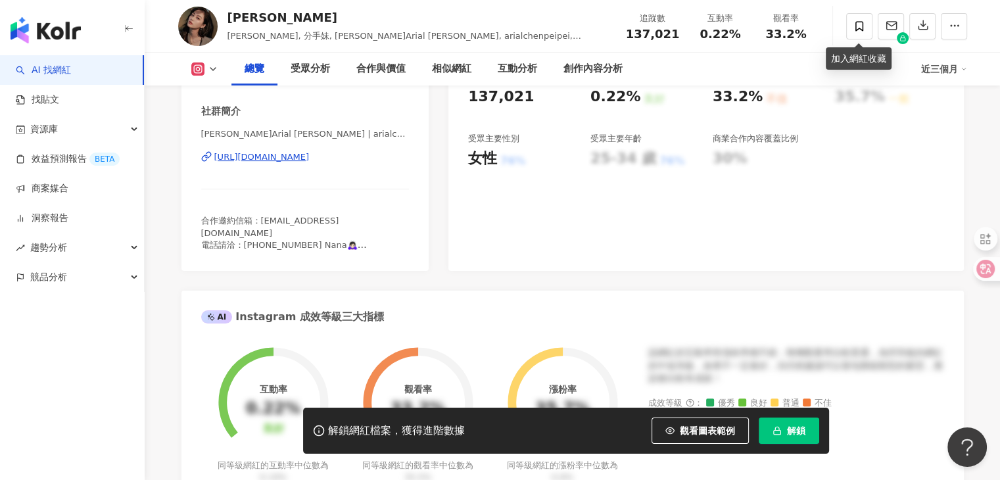
click at [844, 30] on div at bounding box center [893, 26] width 148 height 39
click at [851, 29] on span at bounding box center [859, 26] width 26 height 26
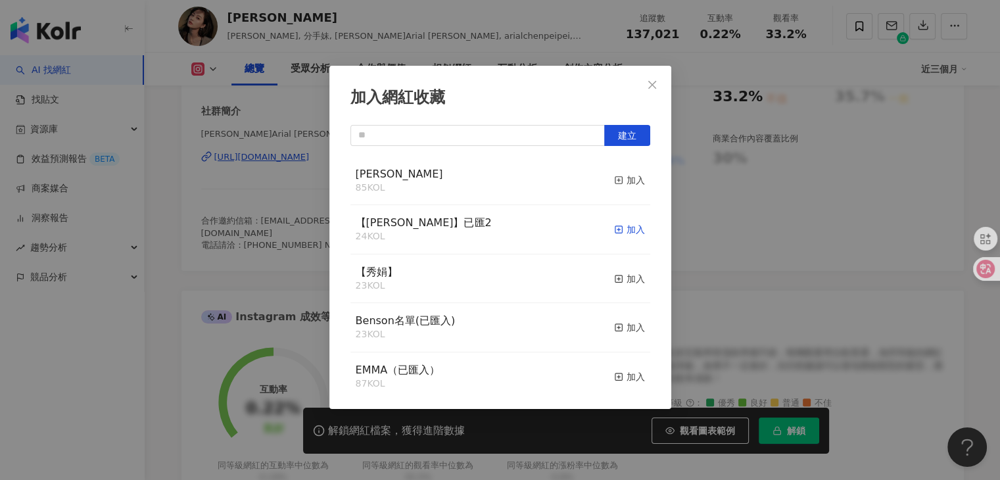
click at [623, 225] on div "加入" at bounding box center [629, 229] width 31 height 14
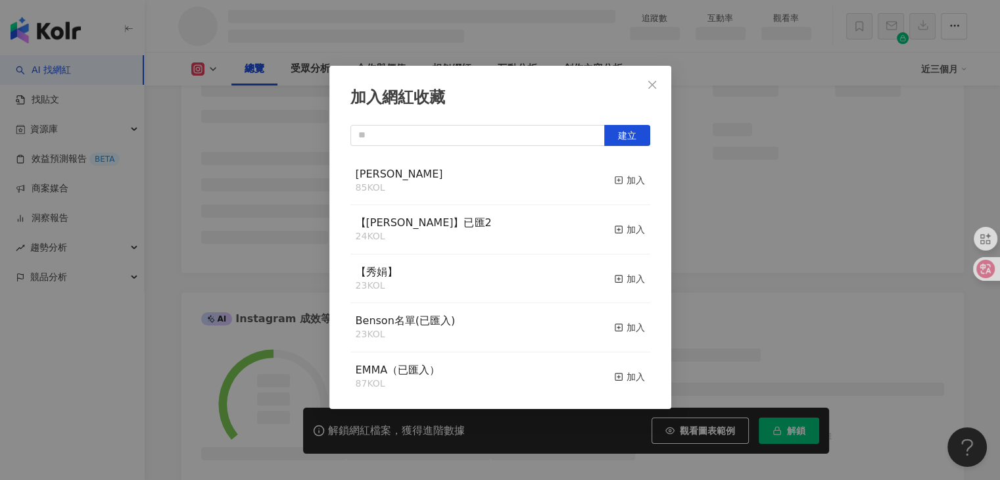
click at [648, 85] on icon "close" at bounding box center [652, 85] width 11 height 11
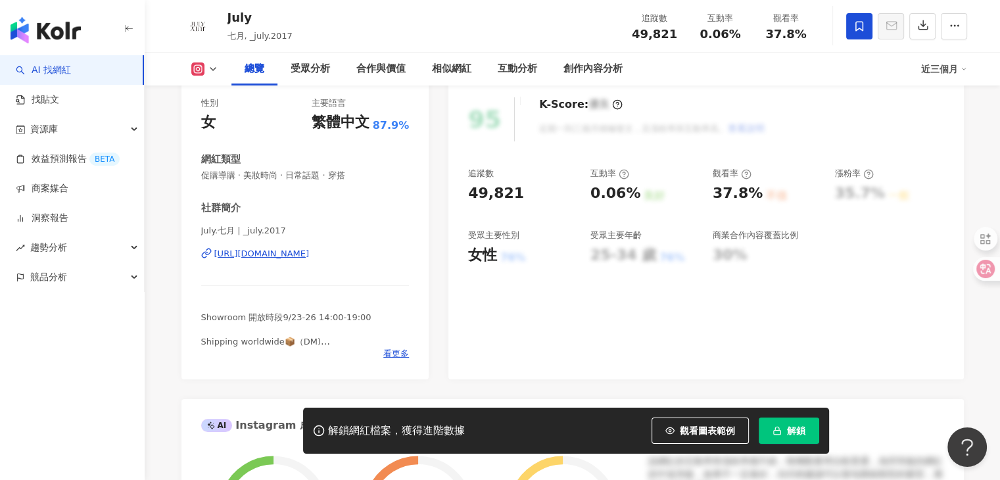
scroll to position [197, 0]
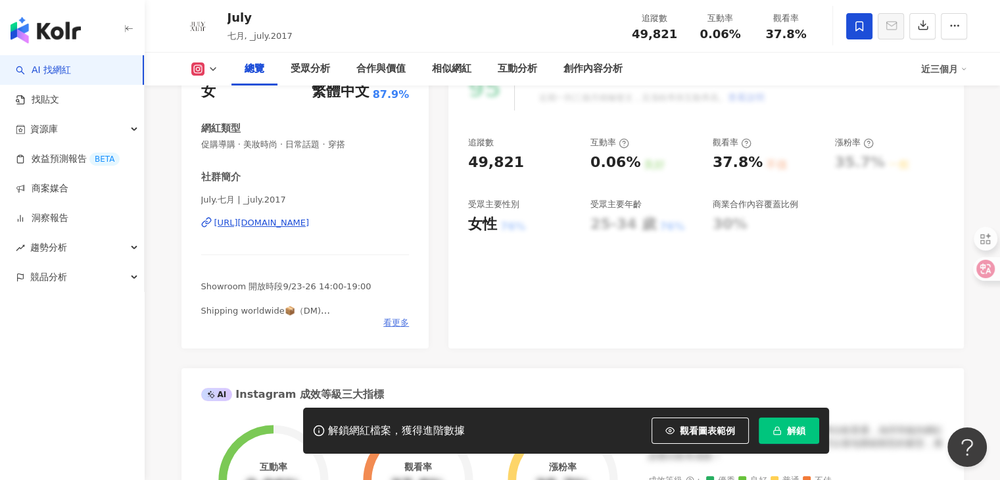
click at [392, 323] on span "看更多" at bounding box center [396, 323] width 26 height 12
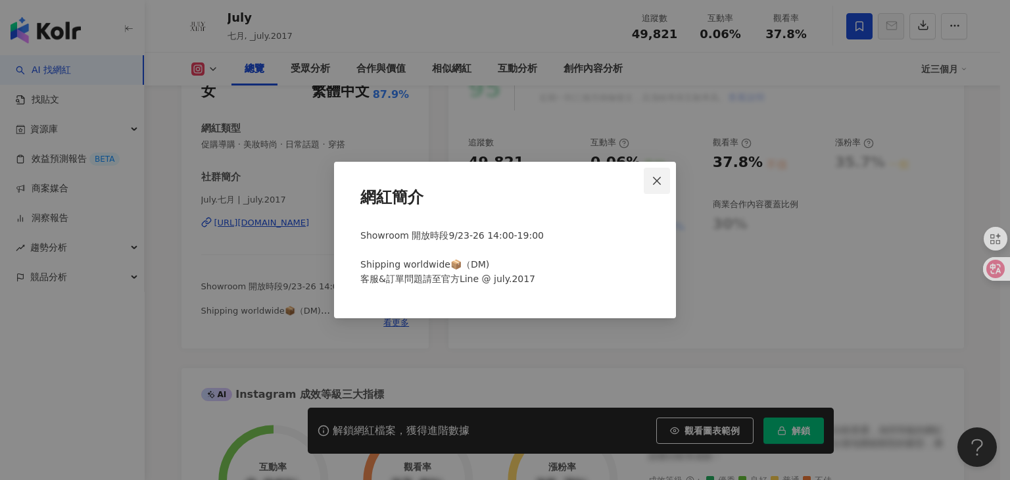
click at [656, 179] on icon "close" at bounding box center [657, 180] width 8 height 8
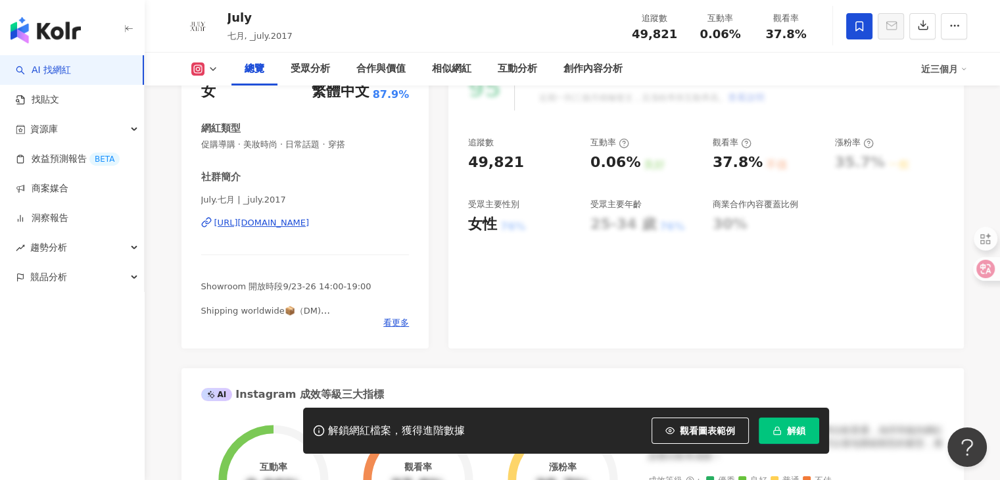
click at [214, 66] on icon at bounding box center [213, 69] width 11 height 11
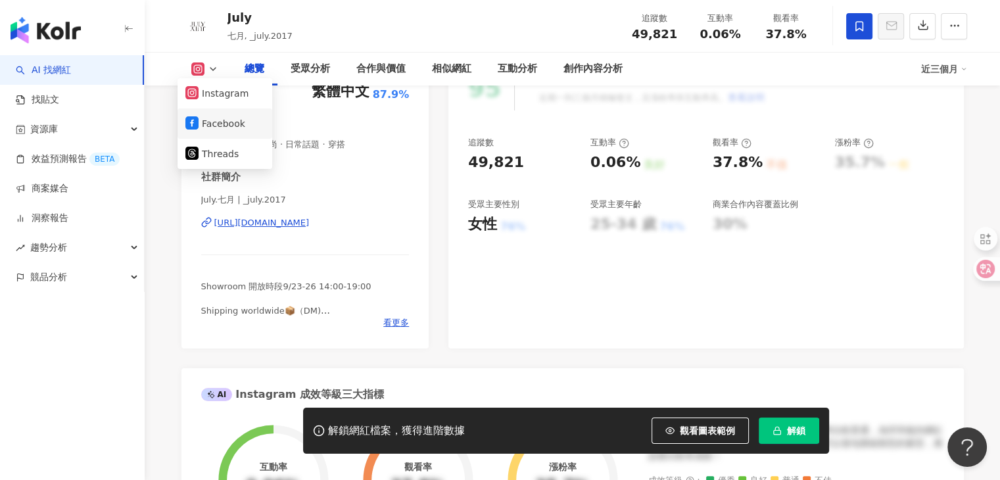
click at [226, 122] on button "Facebook" at bounding box center [224, 123] width 79 height 18
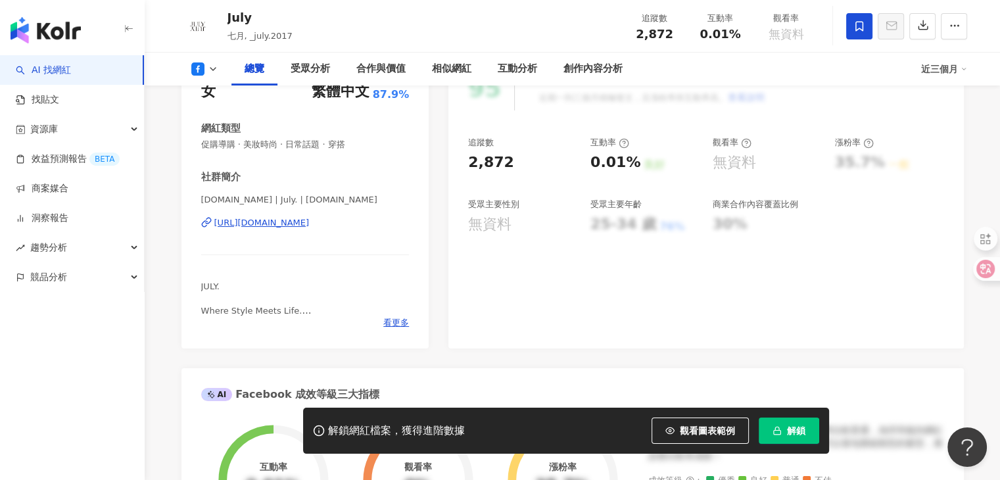
drag, startPoint x: 271, startPoint y: 218, endPoint x: 275, endPoint y: 232, distance: 15.0
click at [392, 323] on span "看更多" at bounding box center [396, 323] width 26 height 12
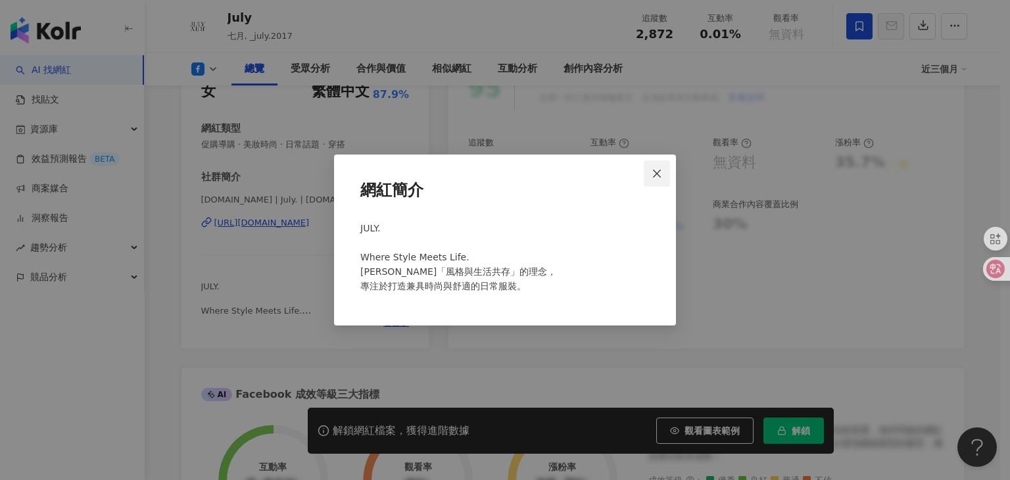
click at [655, 174] on icon "close" at bounding box center [657, 173] width 8 height 8
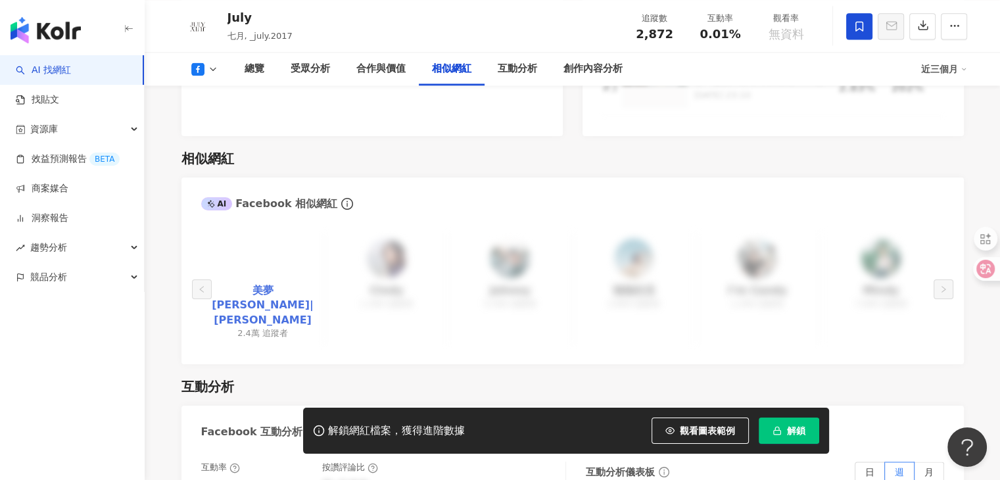
scroll to position [1841, 0]
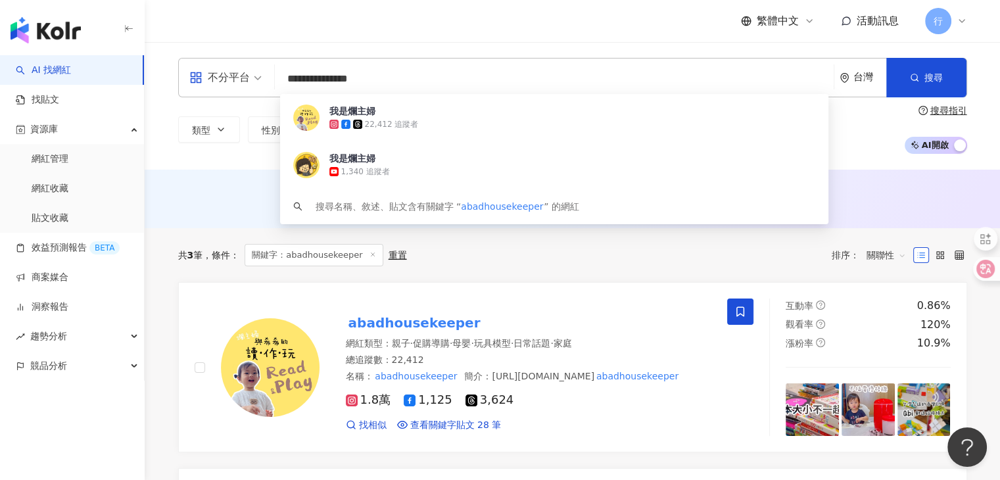
drag, startPoint x: 431, startPoint y: 80, endPoint x: 273, endPoint y: 69, distance: 158.1
click at [273, 69] on div "**********" at bounding box center [572, 77] width 789 height 39
paste input "*********"
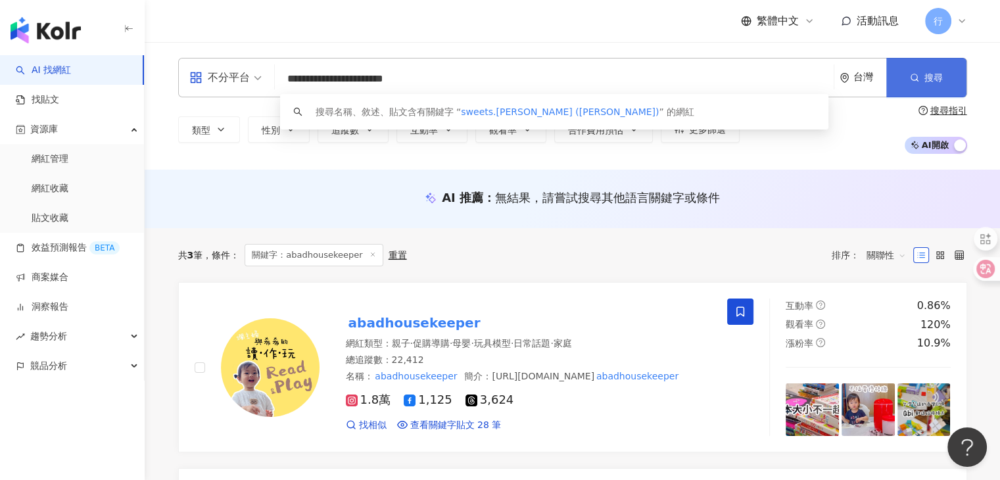
click at [898, 75] on button "搜尋" at bounding box center [926, 77] width 80 height 39
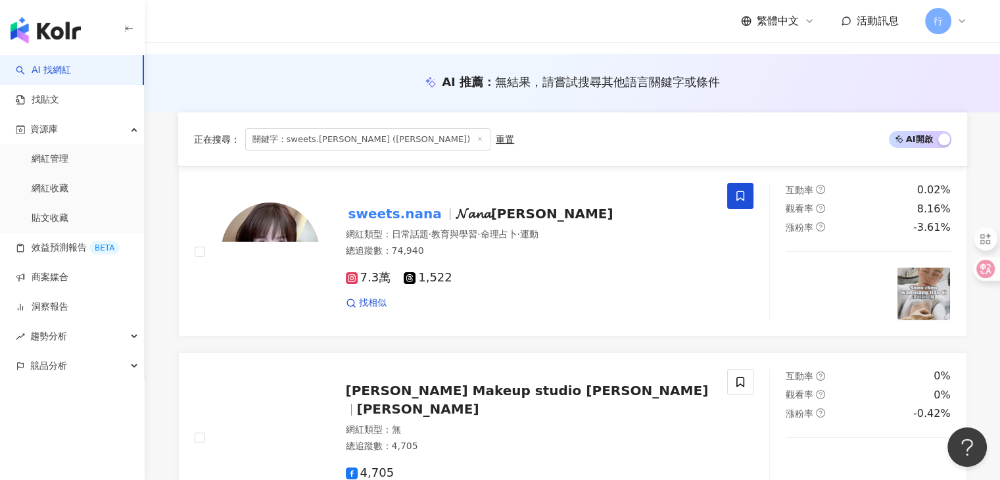
scroll to position [197, 0]
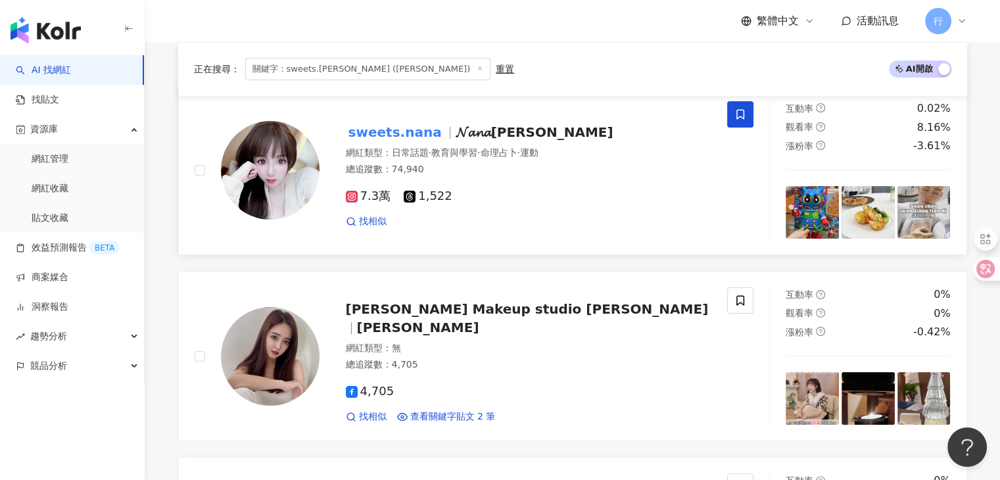
click at [470, 130] on span "𝓝𝓪𝓷𝓪羽彤" at bounding box center [535, 132] width 158 height 16
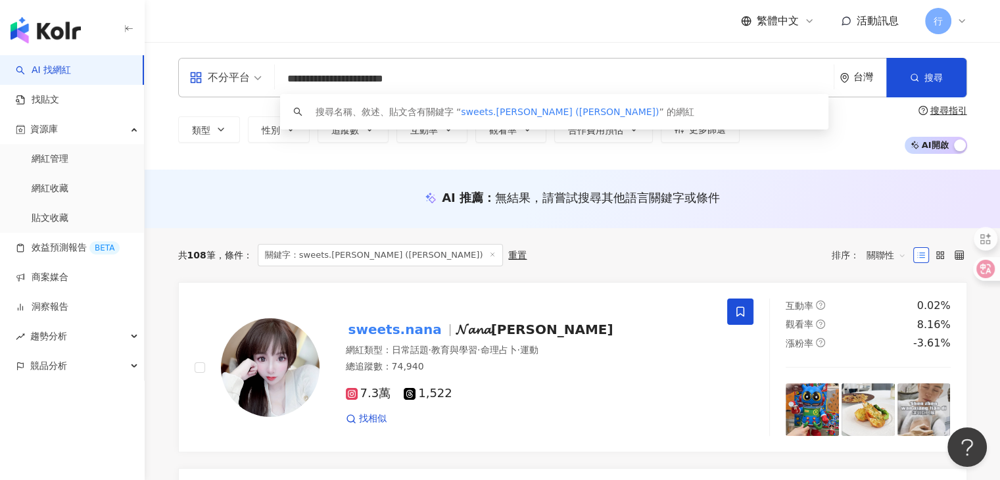
drag, startPoint x: 437, startPoint y: 82, endPoint x: 283, endPoint y: 84, distance: 154.5
click at [281, 84] on input "**********" at bounding box center [554, 78] width 548 height 25
paste input "search"
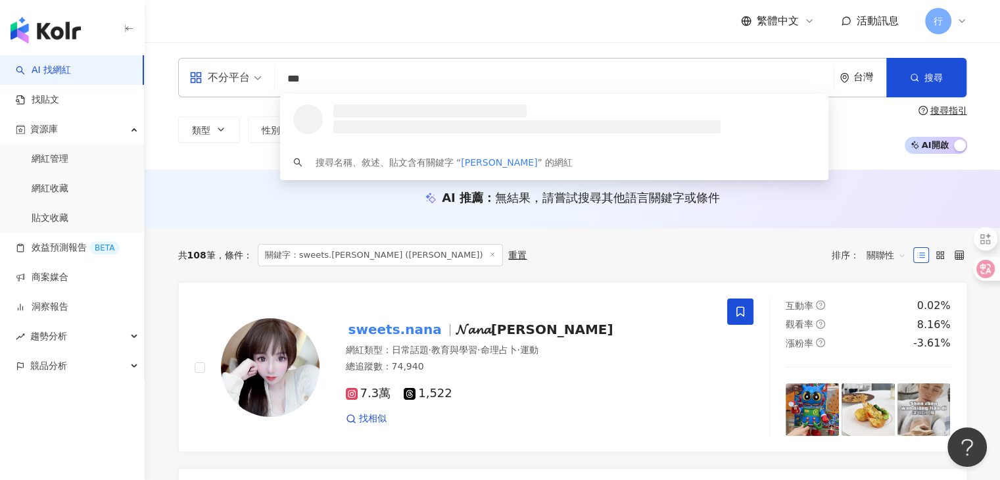
click at [912, 99] on div "不分平台 *** 台灣 搜尋 loading 搜尋名稱、敘述、貼文含有關鍵字 “ 文雨非 ” 的網紅 類型 性別 追蹤數 互動率 觀看率 合作費用預估 更多篩…" at bounding box center [572, 106] width 841 height 96
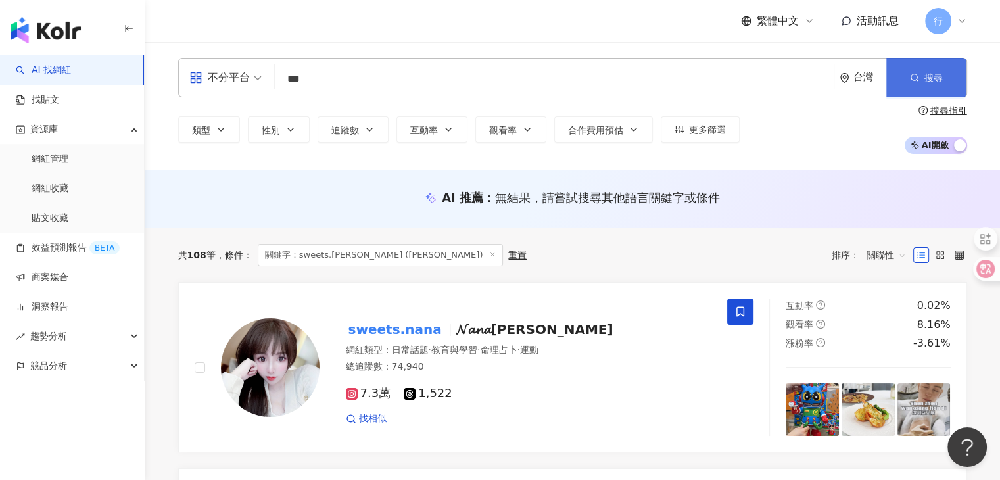
click at [912, 93] on button "搜尋" at bounding box center [926, 77] width 80 height 39
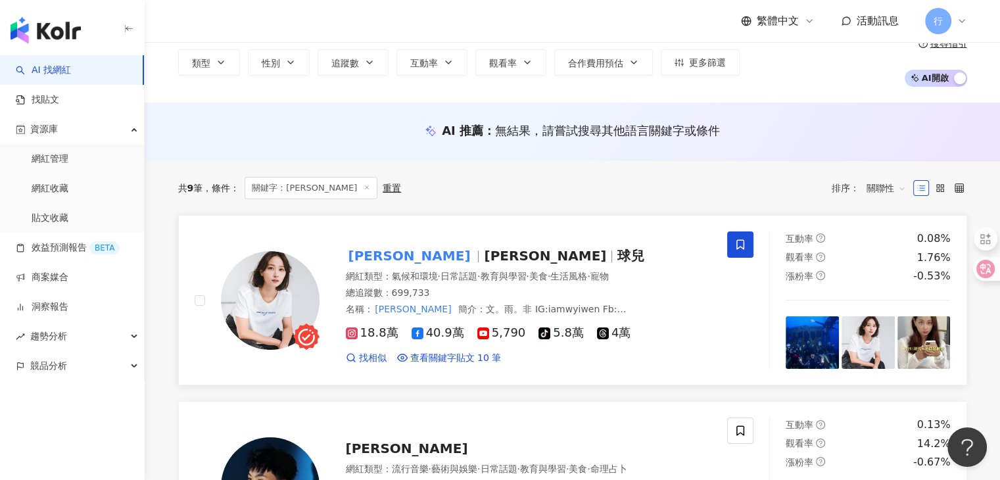
scroll to position [131, 0]
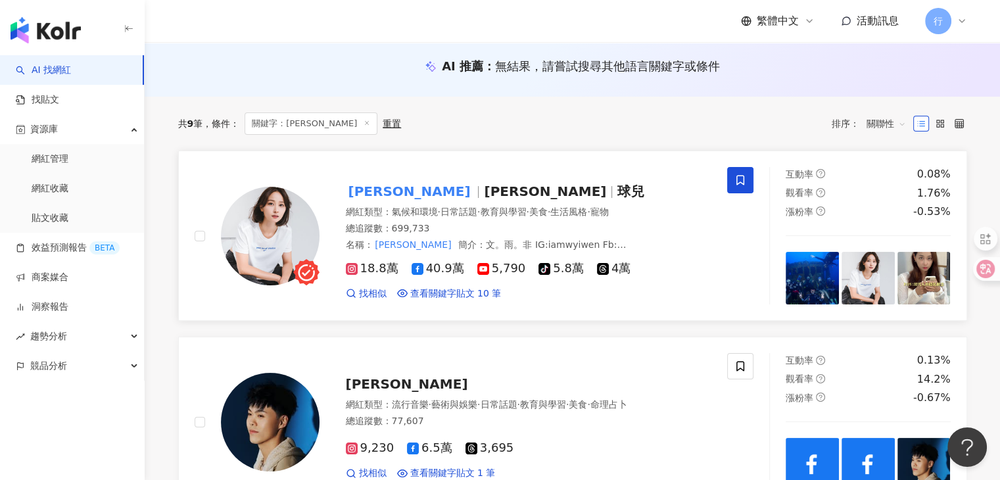
click at [372, 195] on mark "文雨非" at bounding box center [410, 191] width 128 height 21
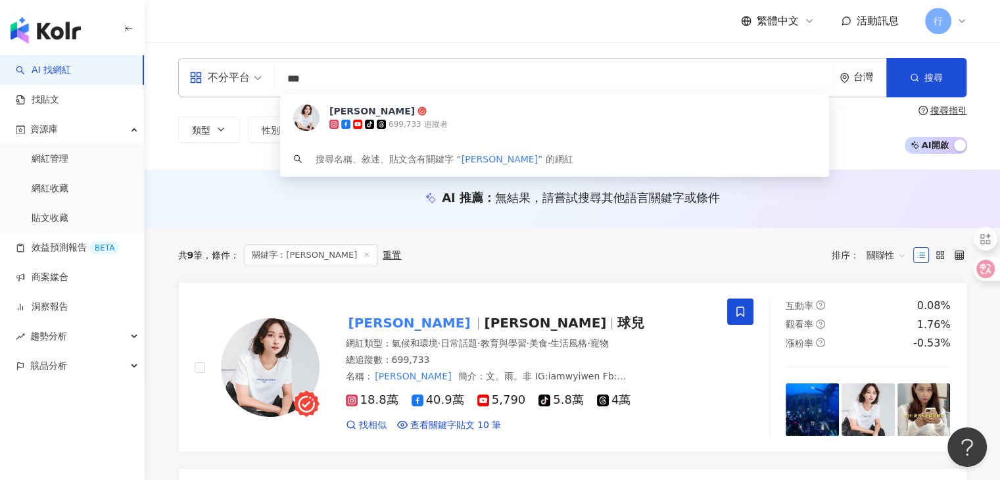
drag, startPoint x: 377, startPoint y: 85, endPoint x: 277, endPoint y: 74, distance: 99.8
click at [277, 74] on div "不分平台 *** 台灣 搜尋 a8669333-b798-4ae3-afad-a98de033238a 文雨非 tiktok-icon 699,733 追蹤者…" at bounding box center [572, 77] width 789 height 39
paste input "****"
type input "*******"
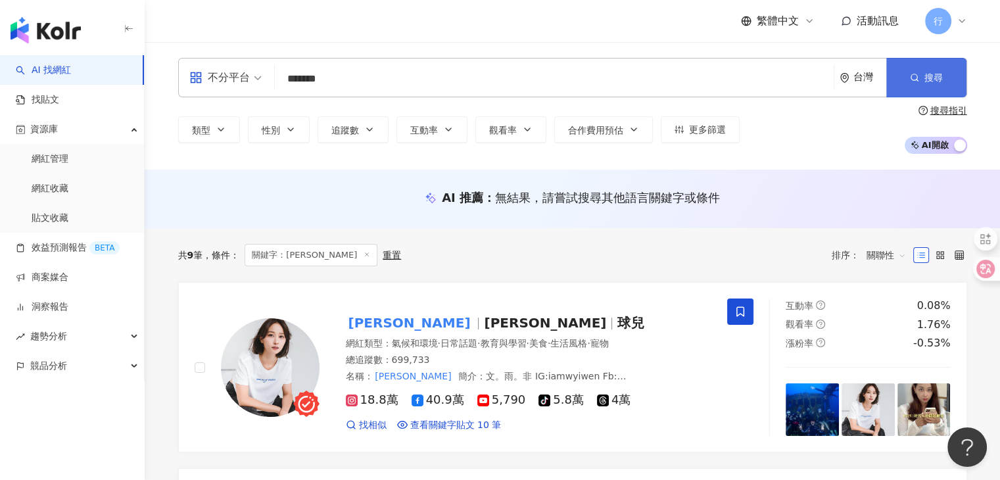
click at [934, 85] on button "搜尋" at bounding box center [926, 77] width 80 height 39
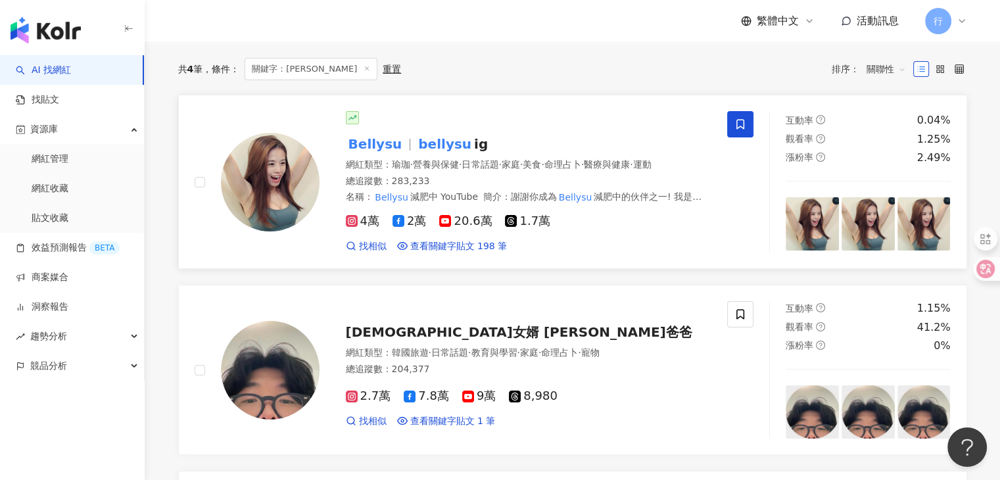
scroll to position [197, 0]
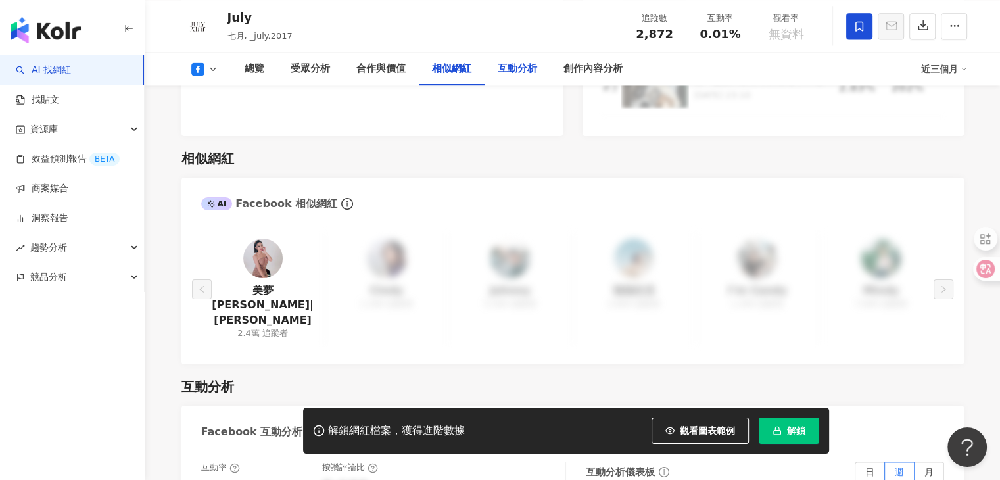
scroll to position [1841, 0]
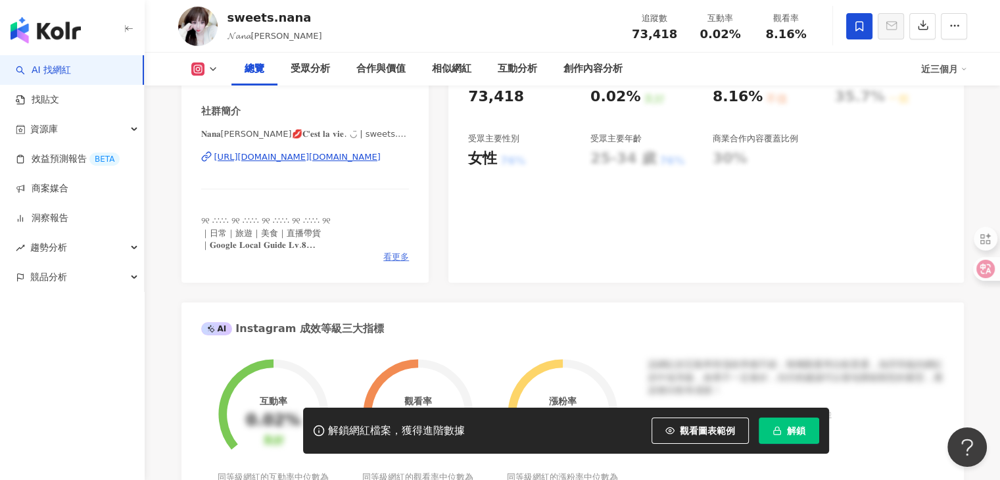
click at [394, 259] on span "看更多" at bounding box center [396, 257] width 26 height 12
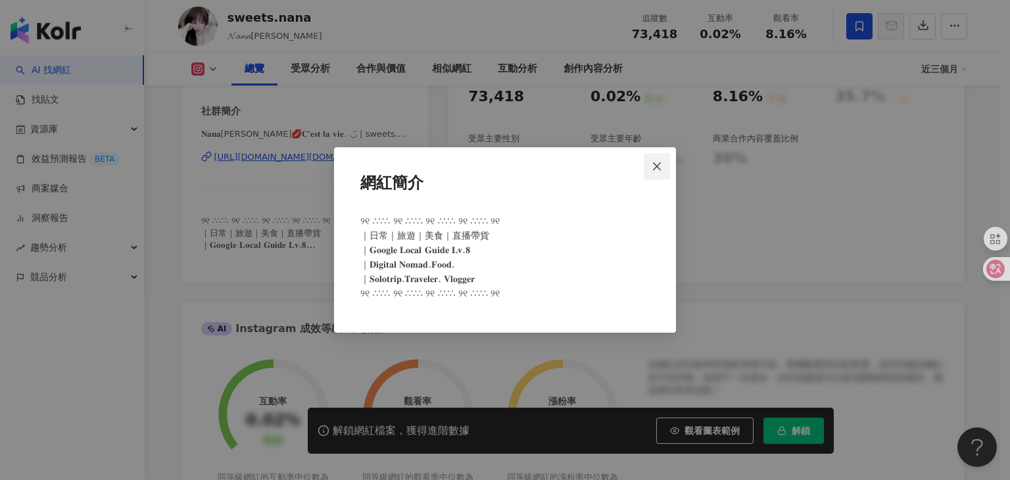
click at [660, 173] on button "Close" at bounding box center [657, 166] width 26 height 26
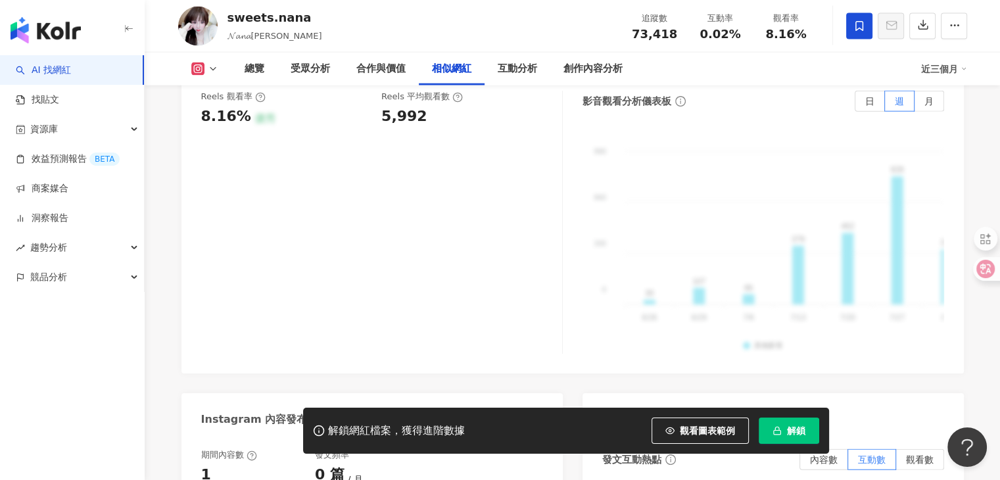
scroll to position [311, 0]
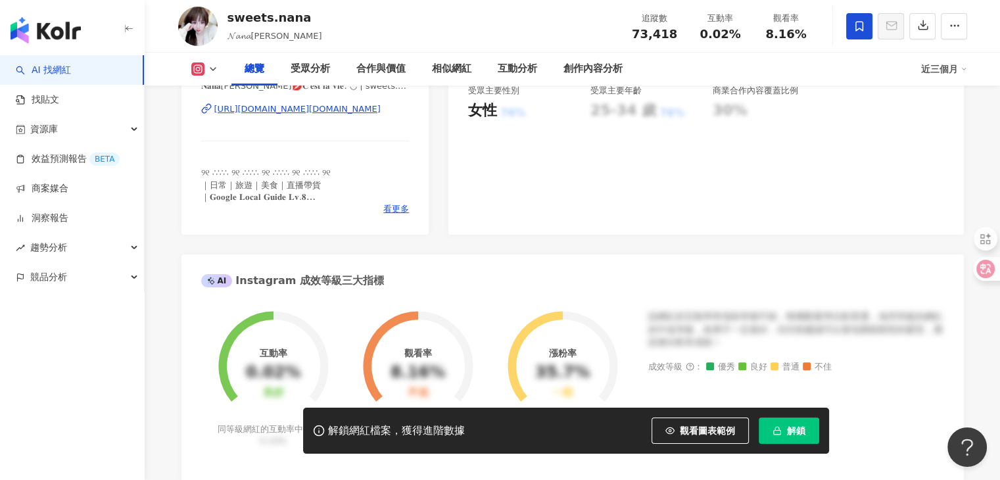
click at [208, 72] on icon at bounding box center [213, 69] width 11 height 11
click at [435, 150] on div "Instagram 網紅基本資料 性別 女 主要語言 繁體中文 93.6% 網紅類型 日常話題 · 教育與學習 · 命理占卜 · 運動 社群簡介 𝐍𝐚𝐧𝐚羽彤…" at bounding box center [572, 407] width 782 height 1020
drag, startPoint x: 272, startPoint y: 42, endPoint x: 228, endPoint y: 40, distance: 44.1
click at [228, 40] on div "𝓝𝓪𝓷𝓪[PERSON_NAME]" at bounding box center [274, 36] width 95 height 13
copy span "𝓝𝓪𝓷𝓪[PERSON_NAME]"
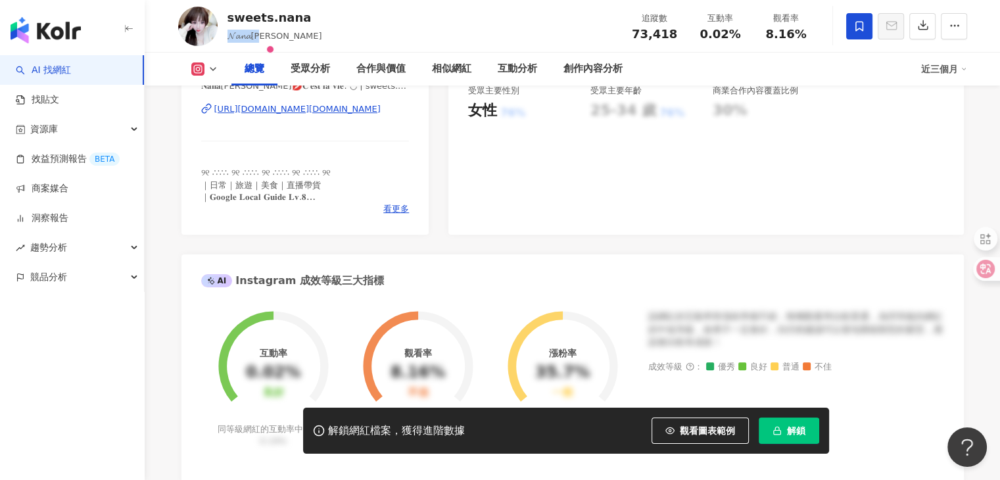
scroll to position [245, 0]
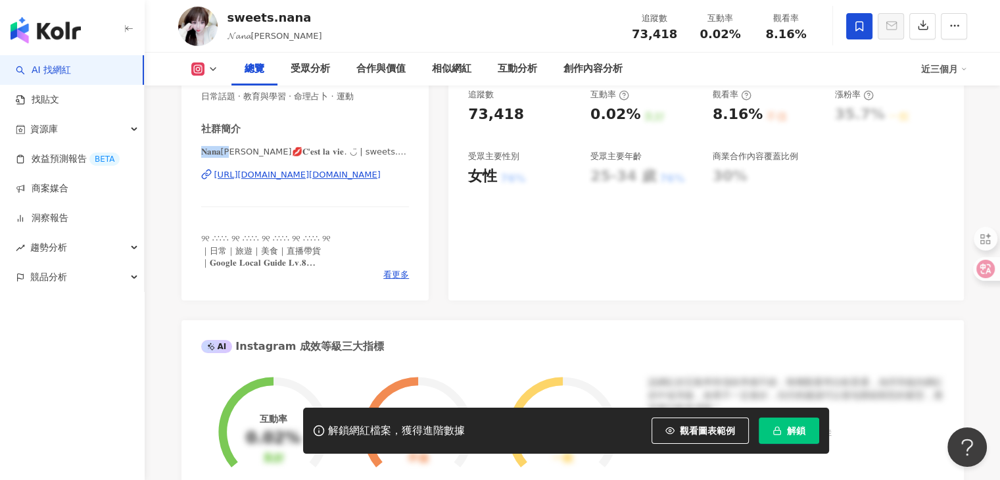
drag, startPoint x: 201, startPoint y: 153, endPoint x: 235, endPoint y: 154, distance: 34.2
click at [235, 154] on span "𝐍𝐚𝐧𝐚羽彤💋𝐂'𝐞𝐬𝐭 𝐥𝐚 𝐯𝐢𝐞. ◡̈ | sweets.nana" at bounding box center [305, 152] width 208 height 12
copy span "𝐍𝐚𝐧𝐚羽彤💋𝐂'𝐞"
drag, startPoint x: 0, startPoint y: 344, endPoint x: 14, endPoint y: 344, distance: 13.8
click at [0, 344] on div "AI 找網紅 找貼文 資源庫 效益預測報告 BETA 商案媒合 洞察報告 趨勢分析 競品分析" at bounding box center [72, 267] width 145 height 425
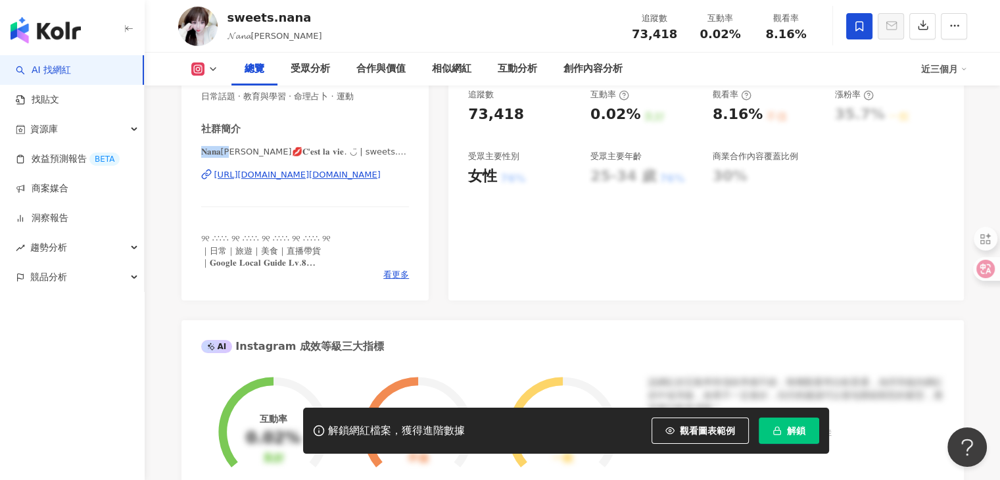
scroll to position [0, 0]
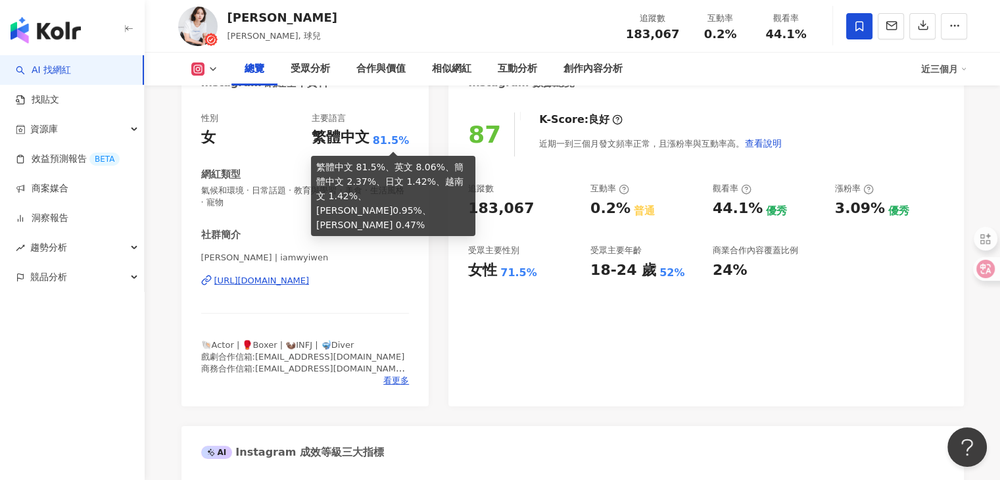
scroll to position [197, 0]
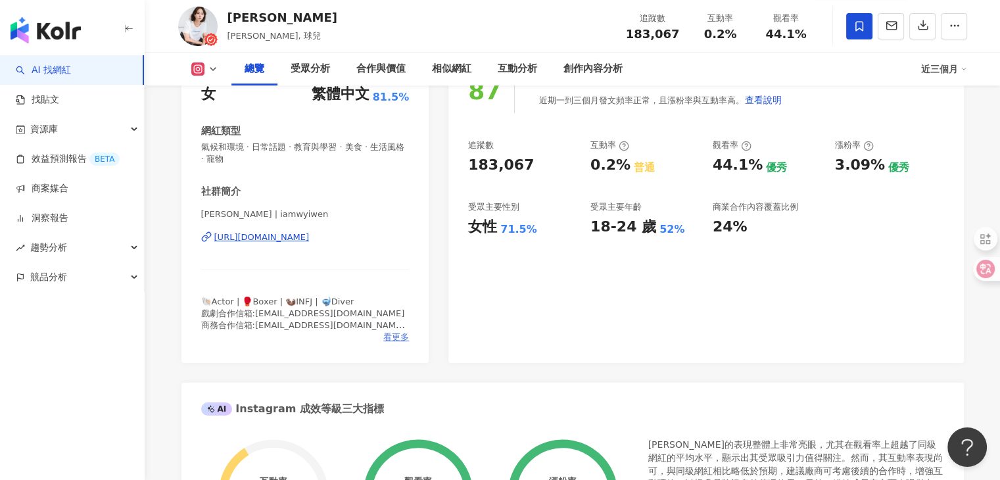
click at [392, 335] on span "看更多" at bounding box center [396, 337] width 26 height 12
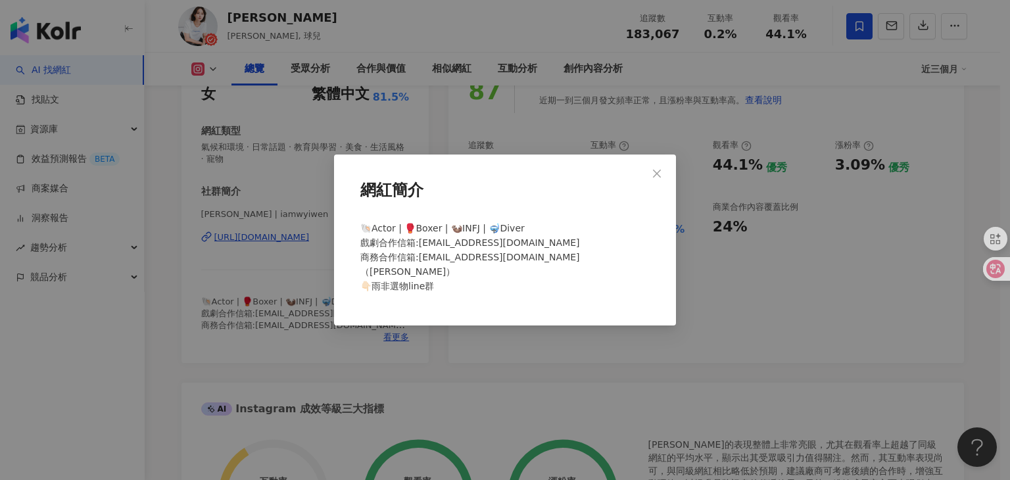
click at [588, 397] on div "網紅簡介 🐚Actor | 🥊Boxer | 🦦INFJ | 🤿Diver 戲劇合作信箱:[EMAIL_ADDRESS][DOMAIN_NAME] 商務合作信…" at bounding box center [505, 240] width 1010 height 480
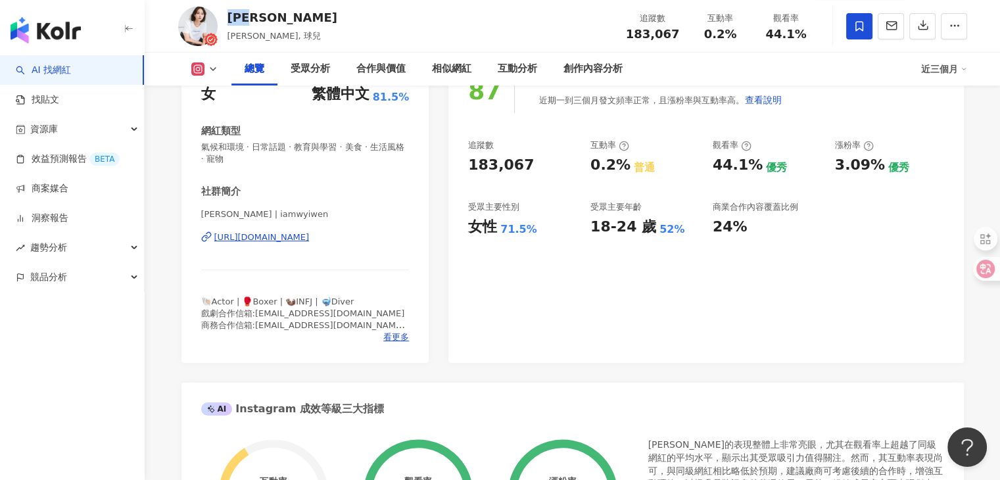
drag, startPoint x: 273, startPoint y: 16, endPoint x: 232, endPoint y: 20, distance: 41.7
click at [232, 20] on div "[PERSON_NAME] [PERSON_NAME], 球兒 追蹤數 183,067 互動率 0.2% 觀看率 44.1%" at bounding box center [572, 26] width 841 height 52
copy div "[PERSON_NAME]"
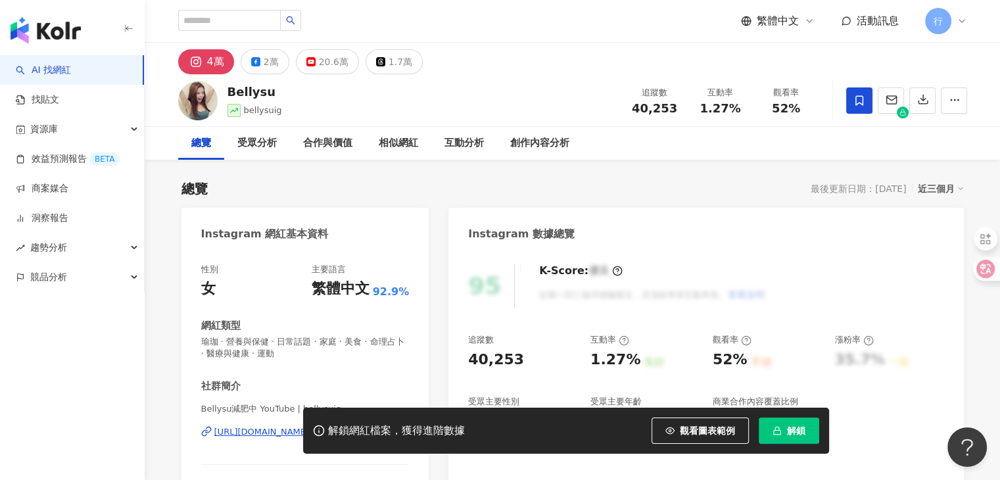
click at [623, 61] on div "4萬 2萬 20.6萬 1.7萬" at bounding box center [572, 59] width 841 height 32
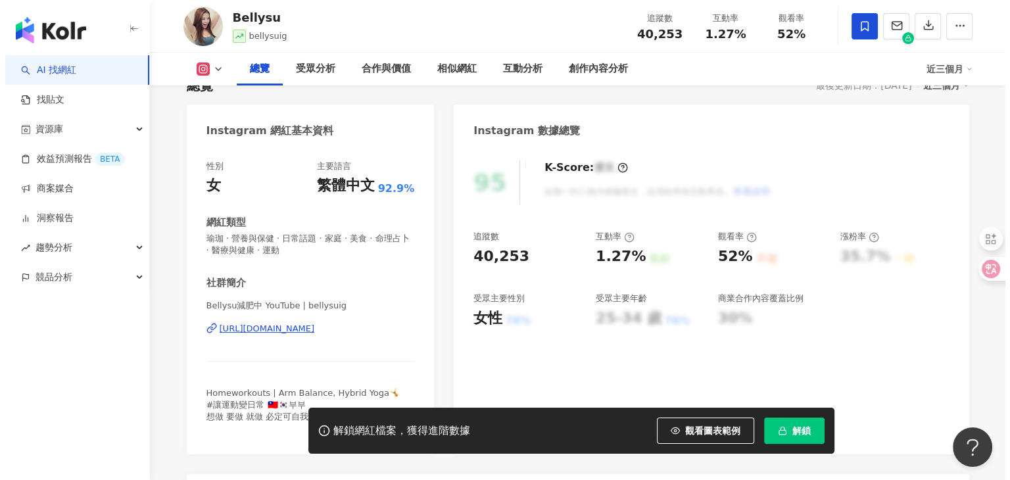
scroll to position [197, 0]
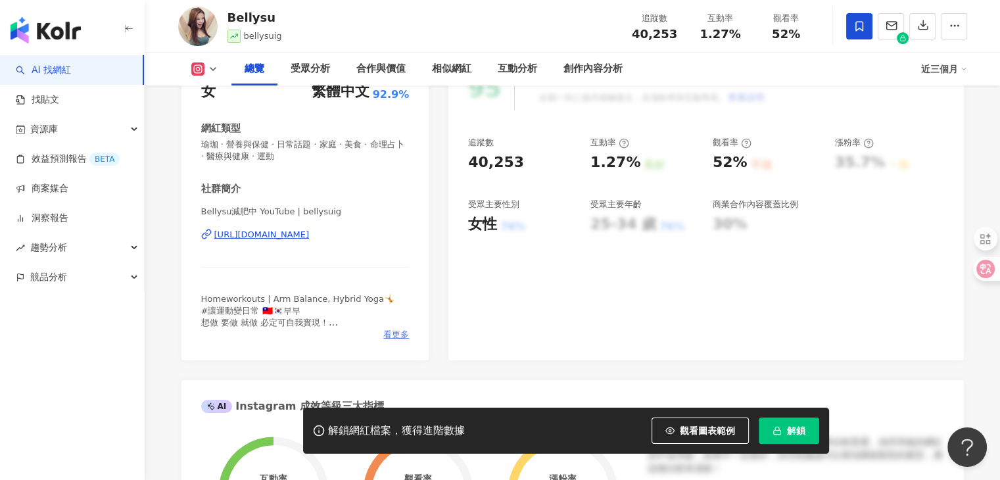
click at [388, 333] on span "看更多" at bounding box center [396, 335] width 26 height 12
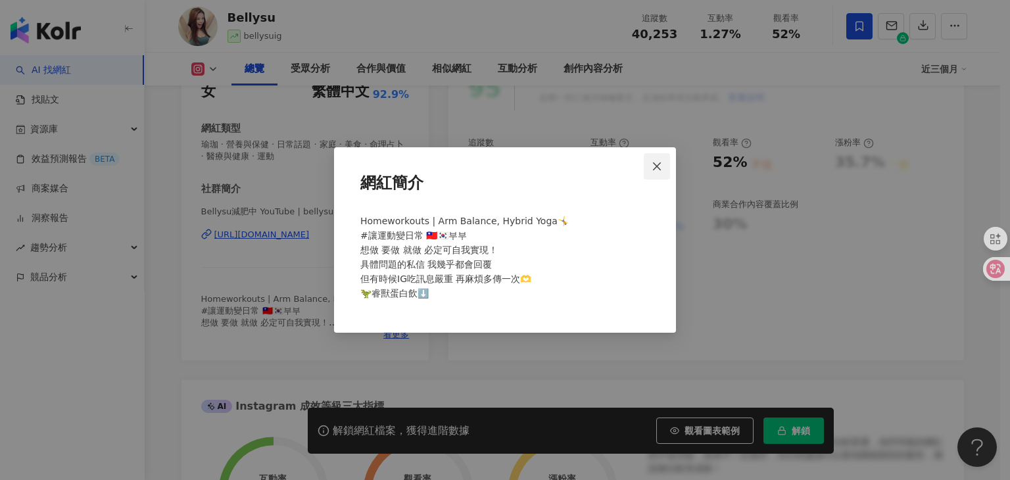
click at [652, 174] on button "Close" at bounding box center [657, 166] width 26 height 26
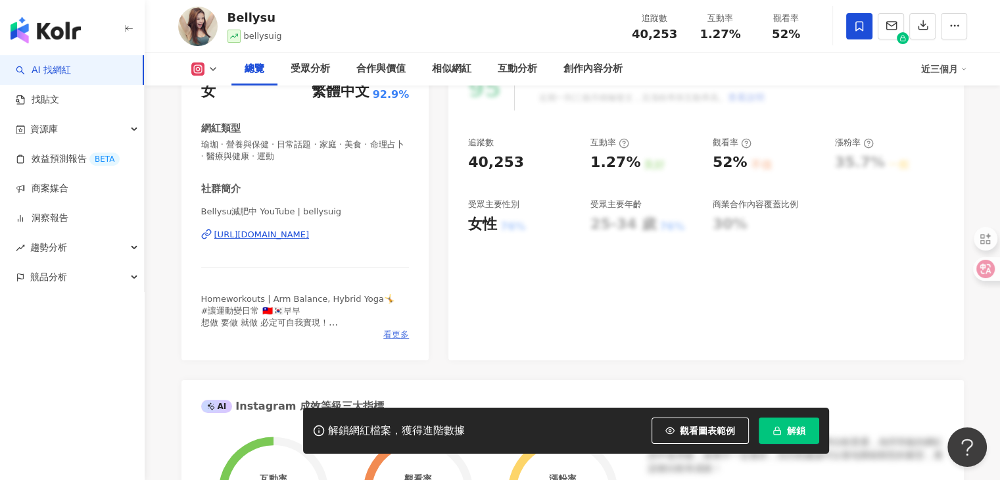
click at [400, 330] on span "看更多" at bounding box center [396, 335] width 26 height 12
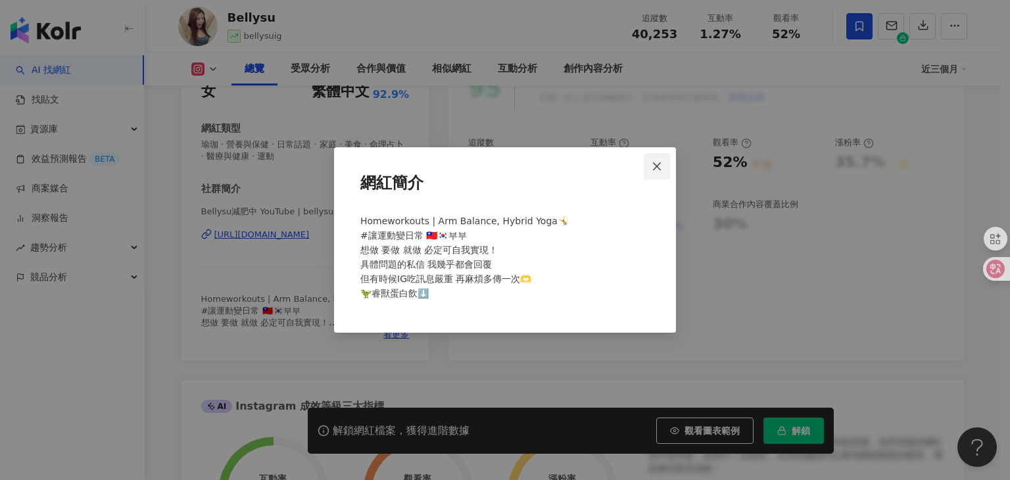
click at [651, 171] on span "Close" at bounding box center [657, 166] width 26 height 11
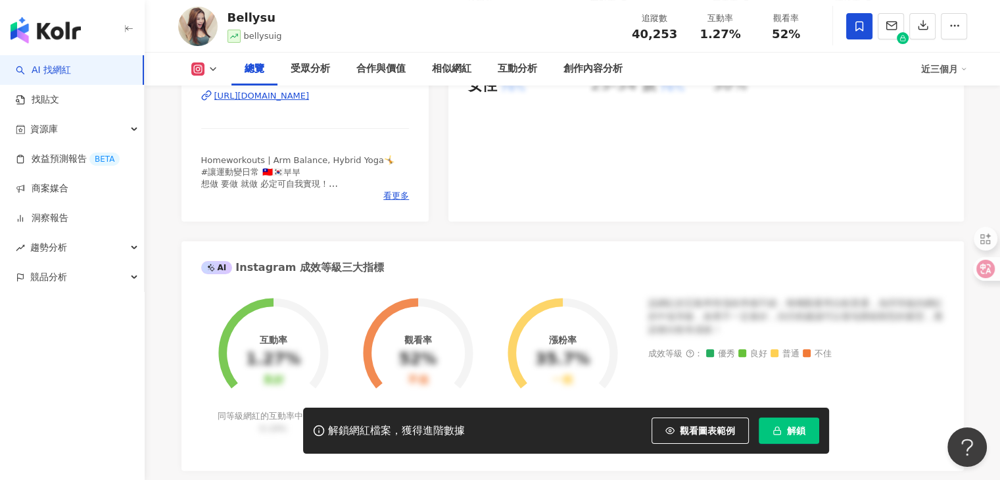
scroll to position [263, 0]
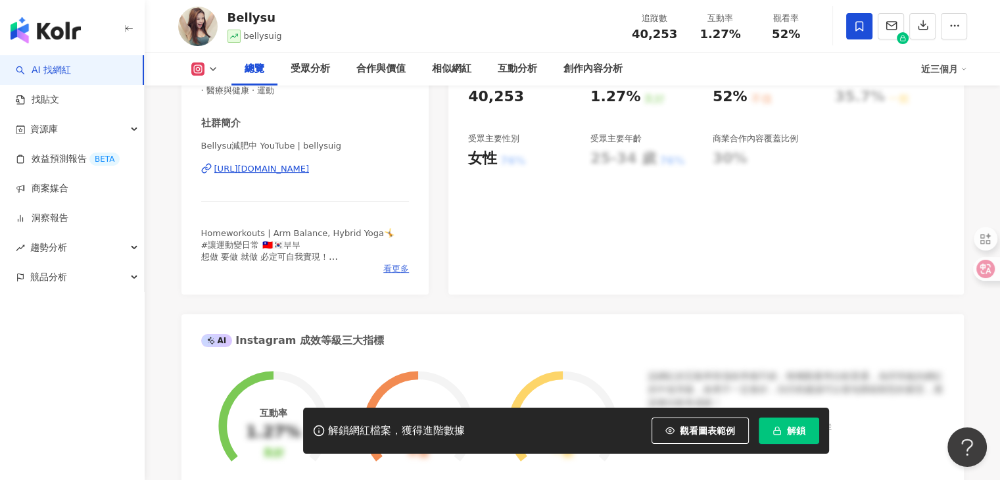
click at [396, 269] on span "看更多" at bounding box center [396, 269] width 26 height 12
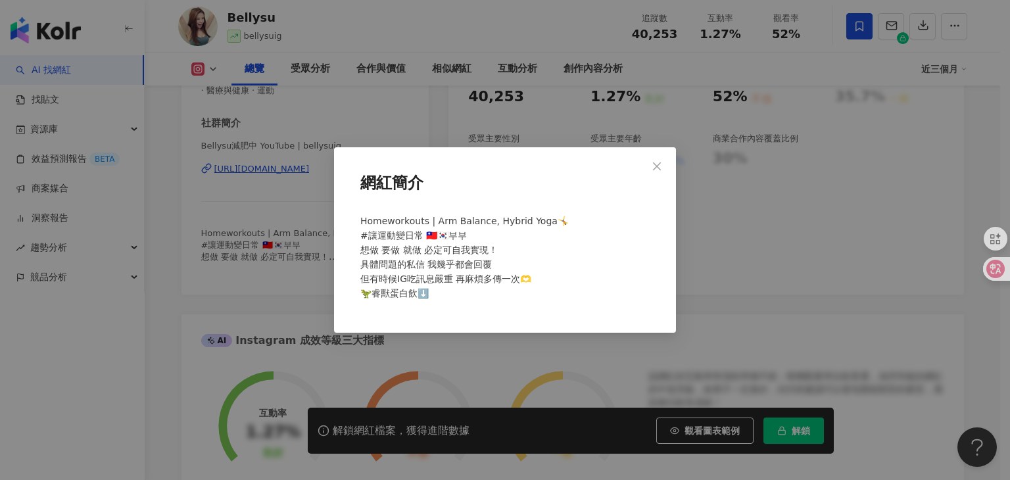
click at [294, 193] on div "網紅簡介 Homeworkouts | Arm Balance, Hybrid Yoga🤸 #讓運動變日常 🇹🇼🇰🇷부부 想做 要做 就做 必定可自我實現！ …" at bounding box center [505, 240] width 1010 height 480
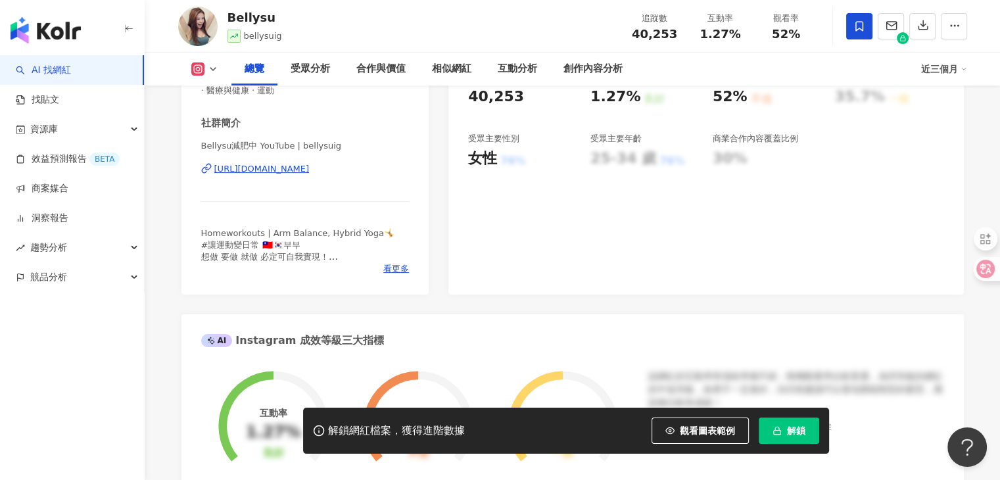
click at [217, 69] on icon at bounding box center [213, 69] width 11 height 11
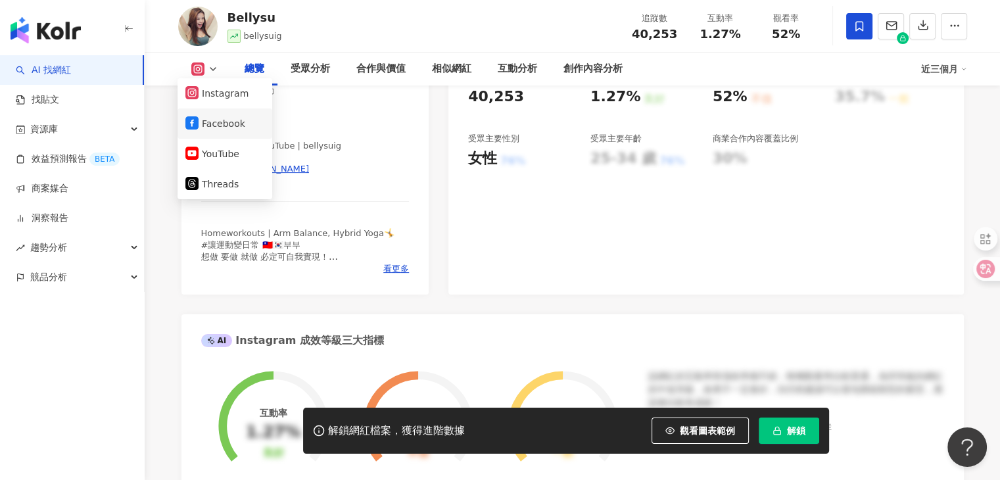
click at [214, 131] on button "Facebook" at bounding box center [224, 123] width 79 height 18
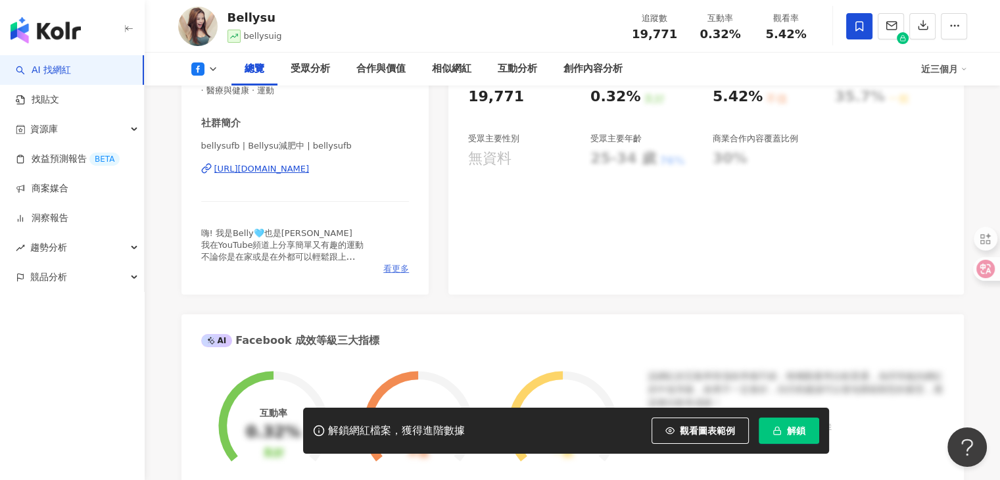
click at [387, 266] on span "看更多" at bounding box center [396, 269] width 26 height 12
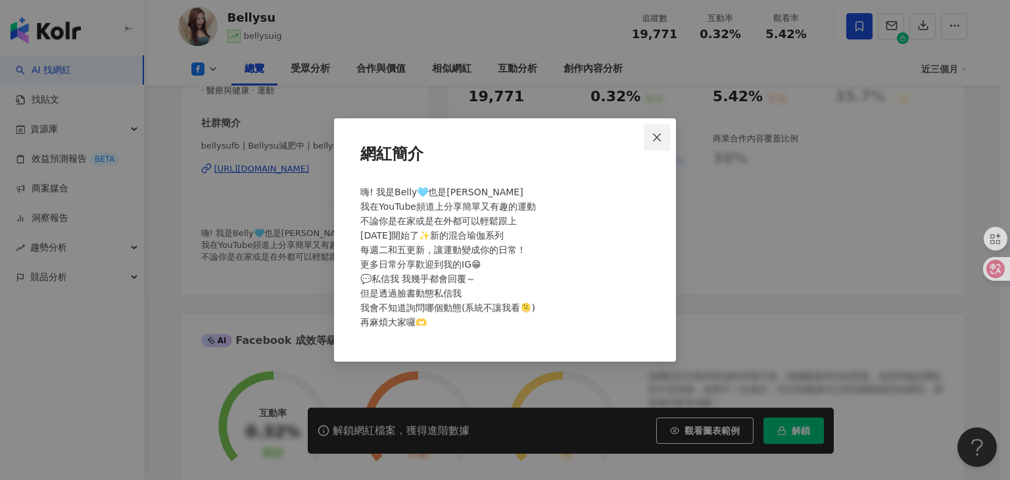
click at [648, 141] on span "Close" at bounding box center [657, 137] width 26 height 11
